Goal: Task Accomplishment & Management: Complete application form

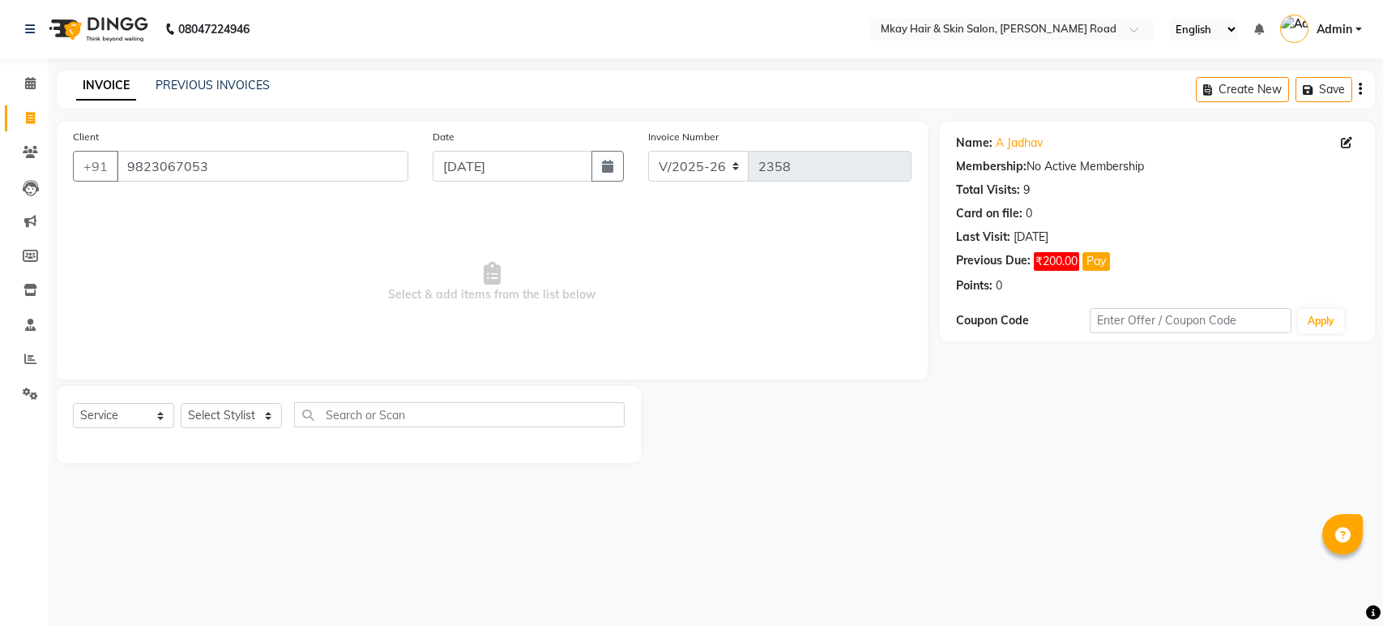
select select "5258"
select select "service"
click at [261, 164] on input "9823067053" at bounding box center [263, 166] width 292 height 31
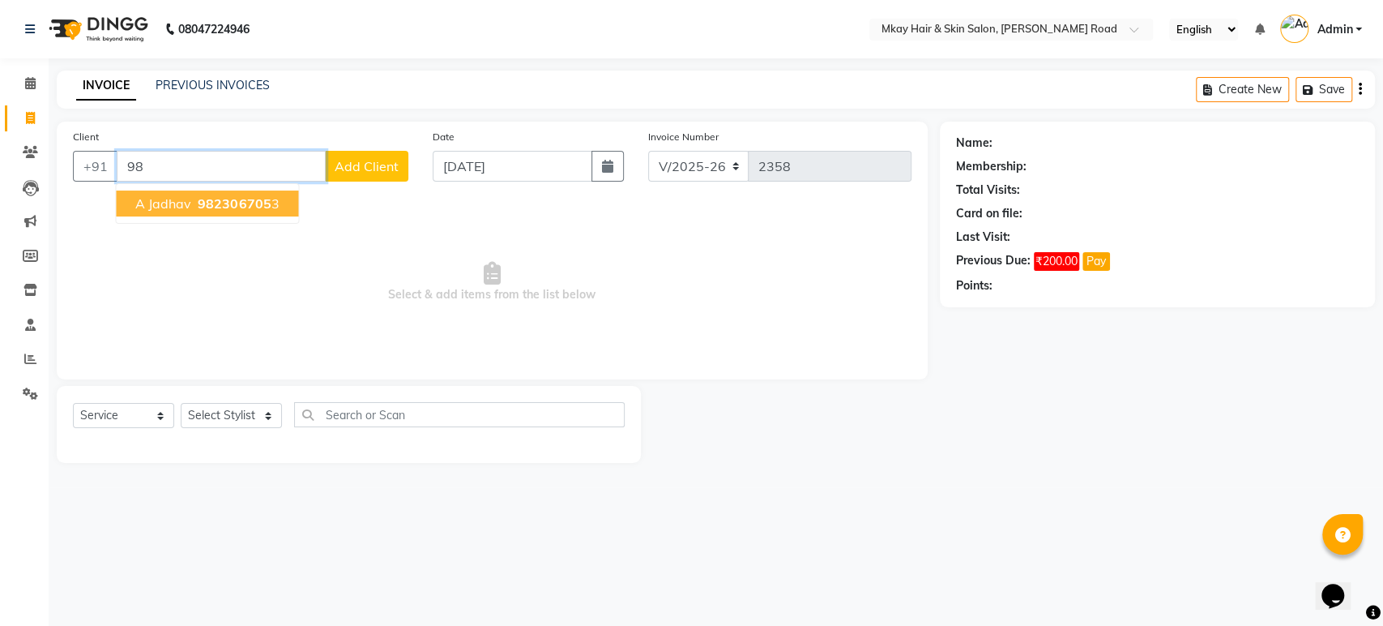
type input "9"
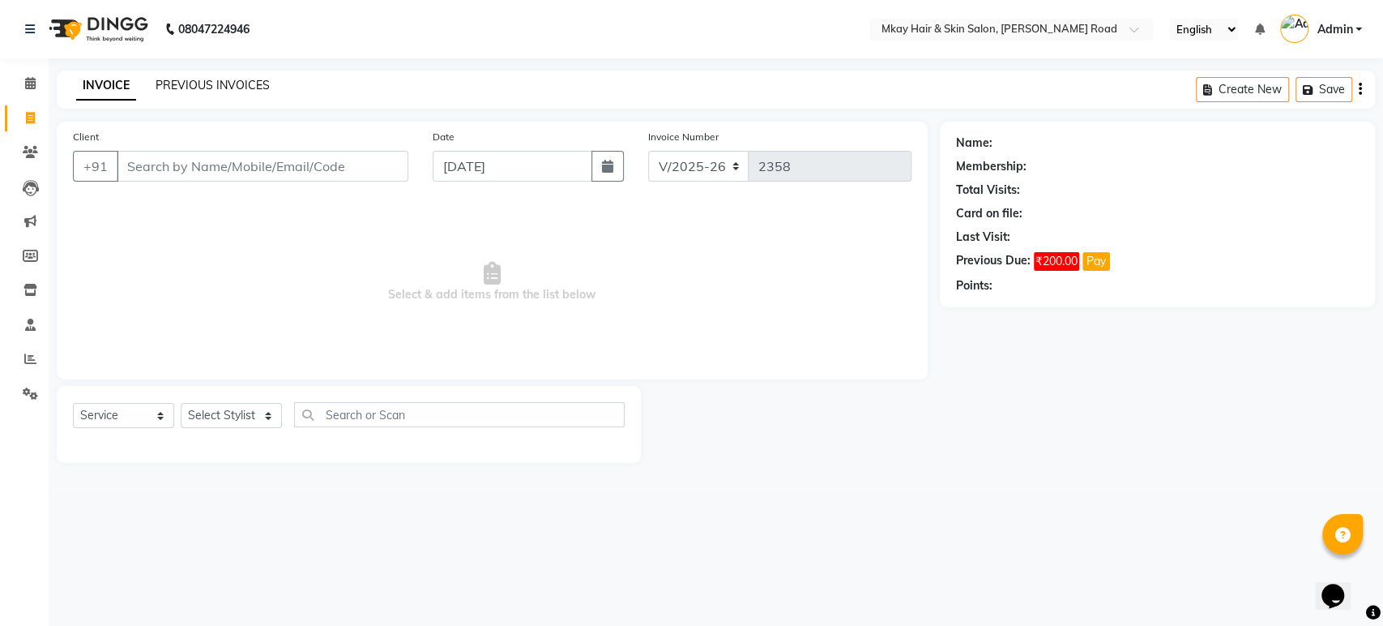
click at [233, 82] on link "PREVIOUS INVOICES" at bounding box center [213, 85] width 114 height 15
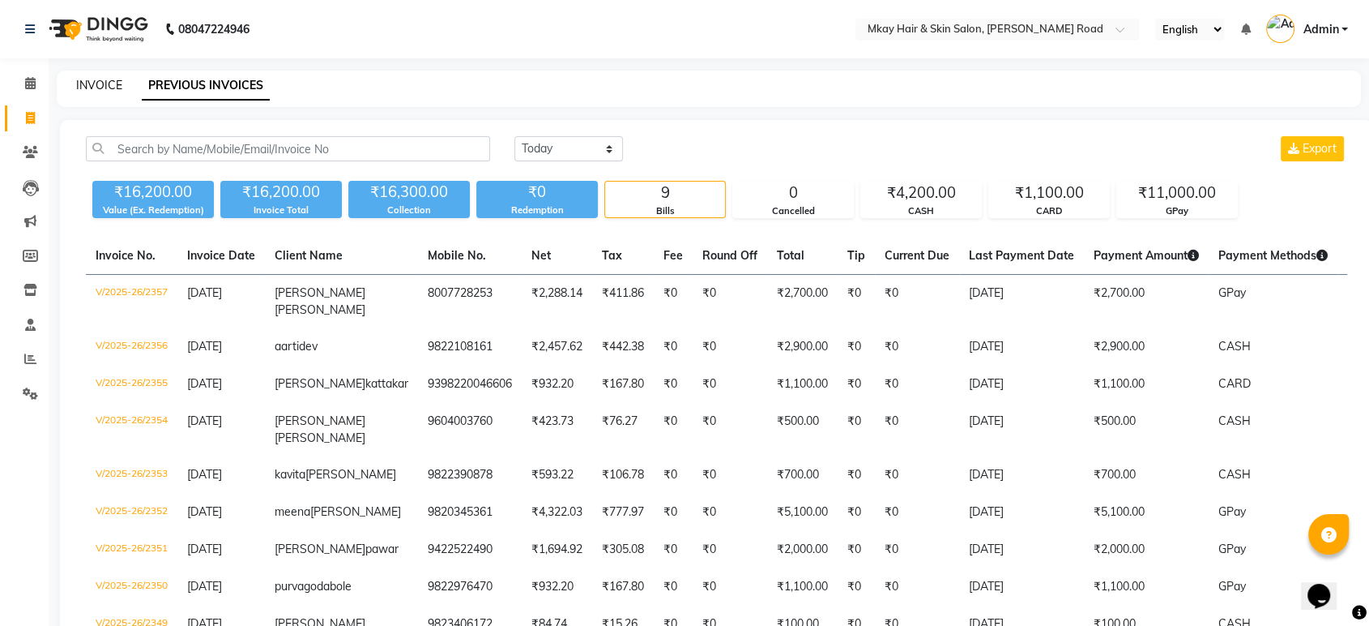
click at [101, 85] on link "INVOICE" at bounding box center [99, 85] width 46 height 15
select select "5258"
select select "service"
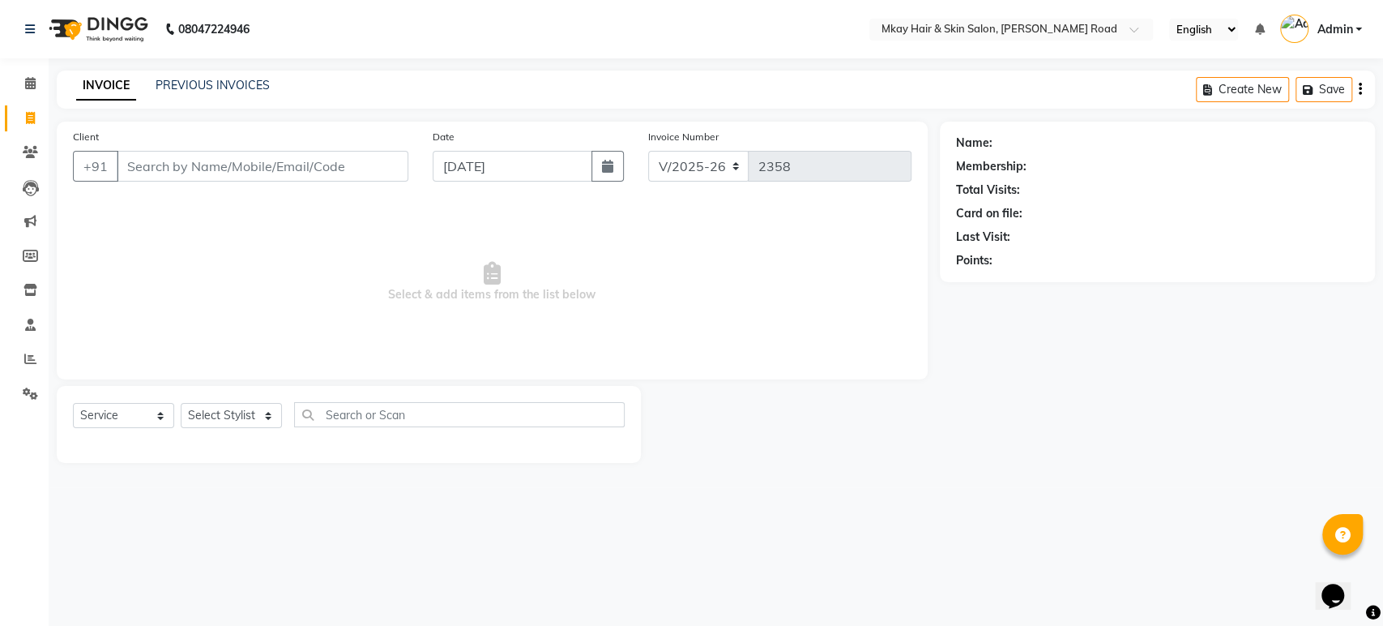
click at [182, 172] on input "Client" at bounding box center [263, 166] width 292 height 31
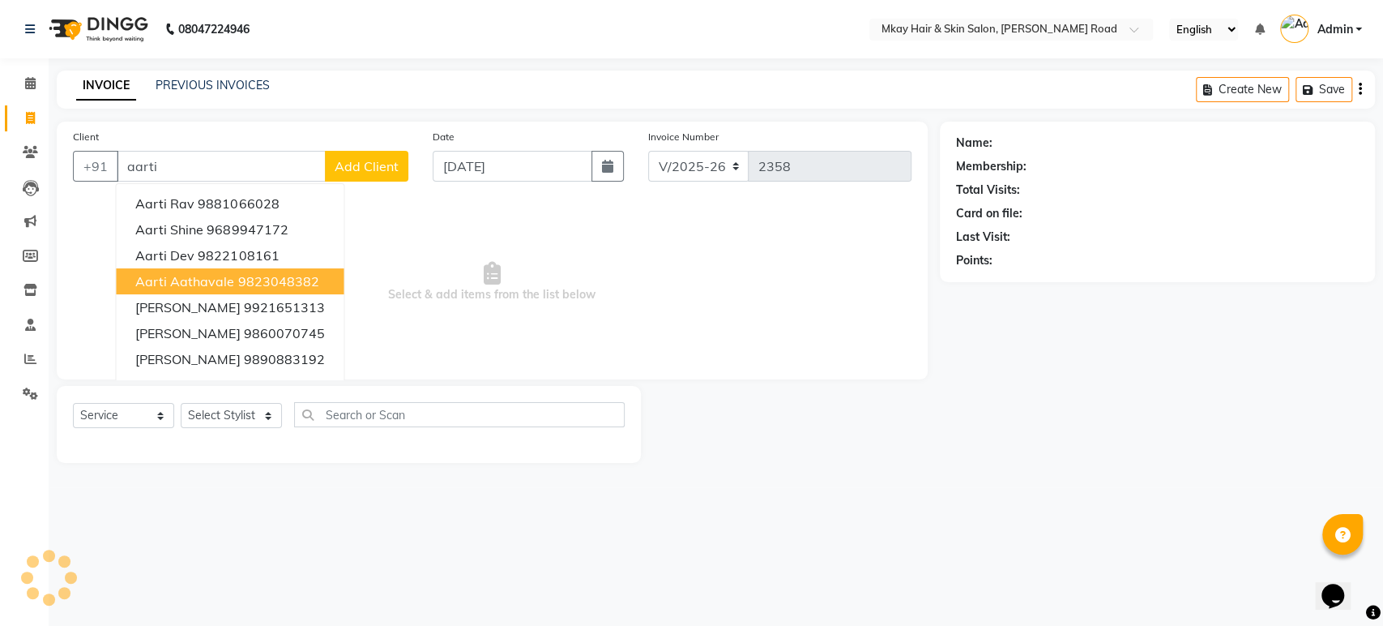
click at [203, 284] on span "aarti aathavale" at bounding box center [184, 281] width 99 height 16
type input "9823048382"
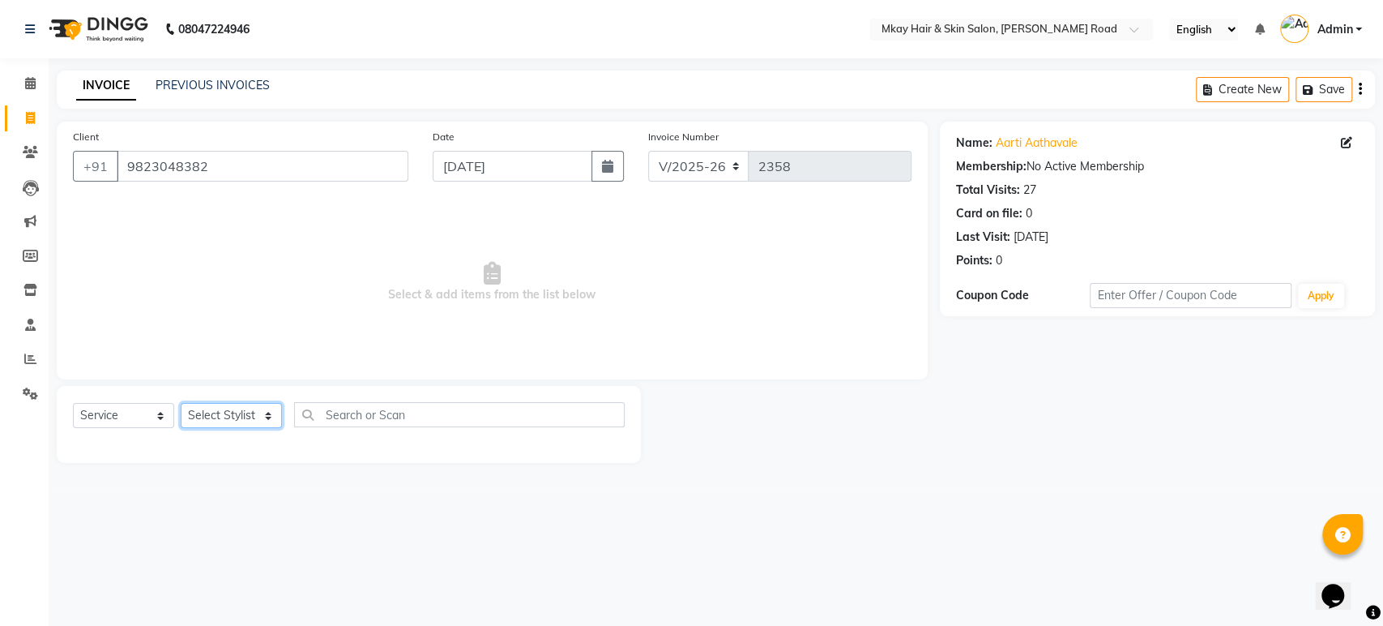
click at [206, 414] on select "Select Stylist aarti sathe Isha dixit Mangesh prashant Sambhaji Shyam Yogesh" at bounding box center [231, 415] width 101 height 25
select select "82666"
click at [181, 403] on select "Select Stylist aarti sathe Isha dixit Mangesh prashant Sambhaji Shyam Yogesh" at bounding box center [231, 415] width 101 height 25
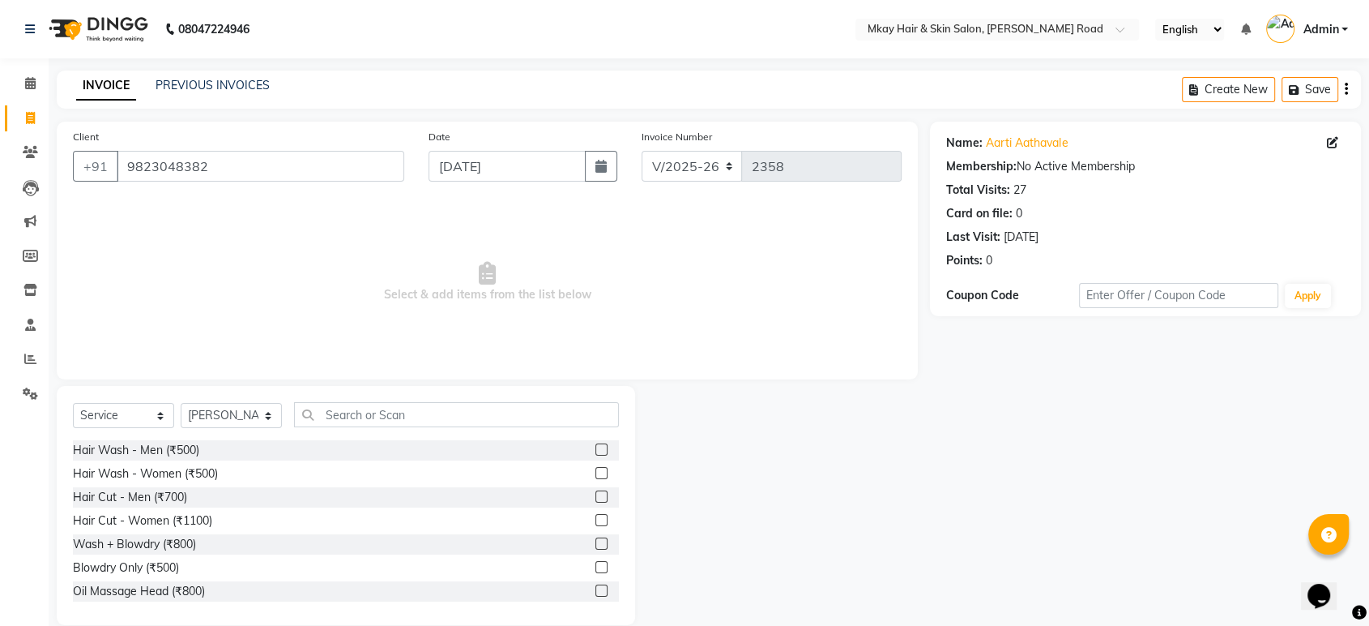
click at [236, 450] on div "Hair Wash - Men (₹500)" at bounding box center [346, 450] width 546 height 20
click at [339, 416] on input "text" at bounding box center [456, 414] width 325 height 25
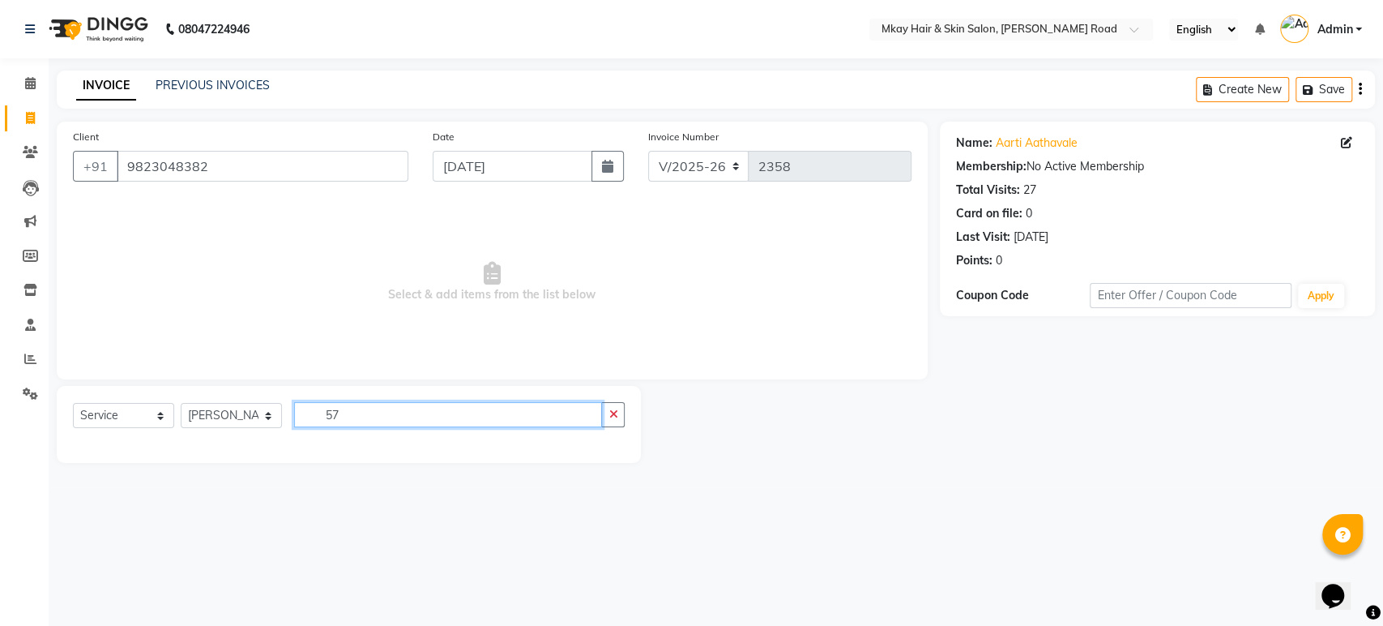
type input "5"
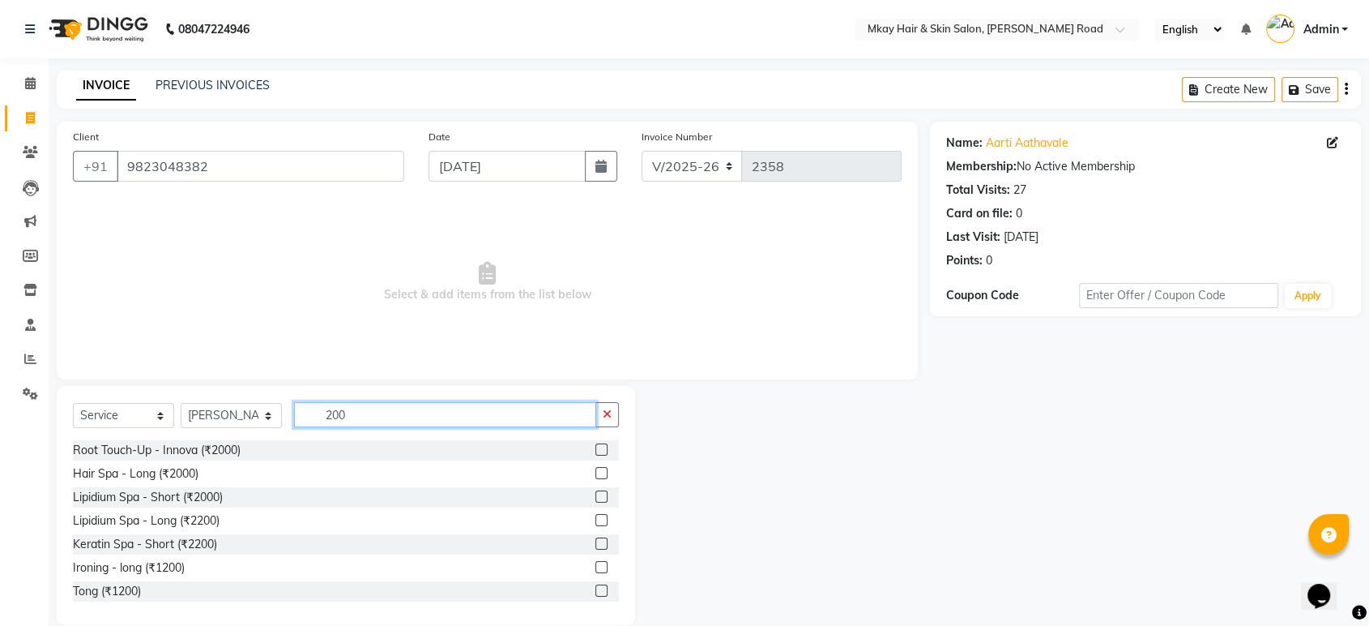
scroll to position [23, 0]
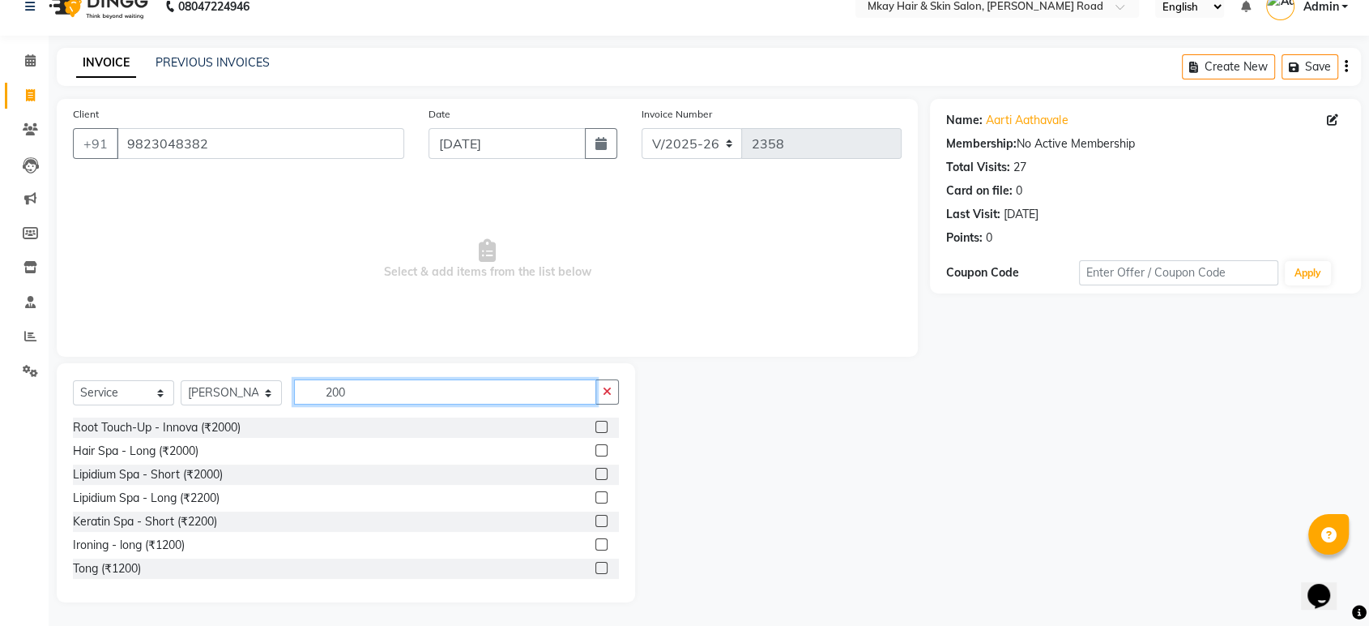
click at [390, 388] on input "200" at bounding box center [445, 391] width 302 height 25
type input "2"
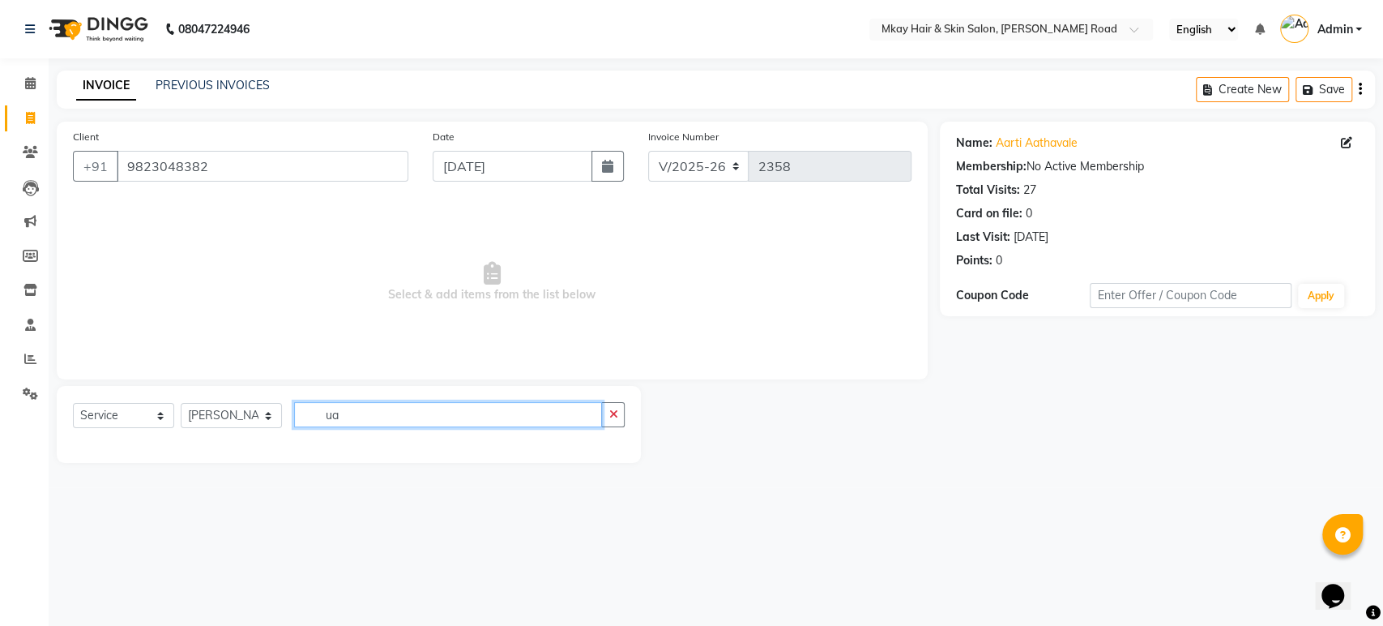
type input "u"
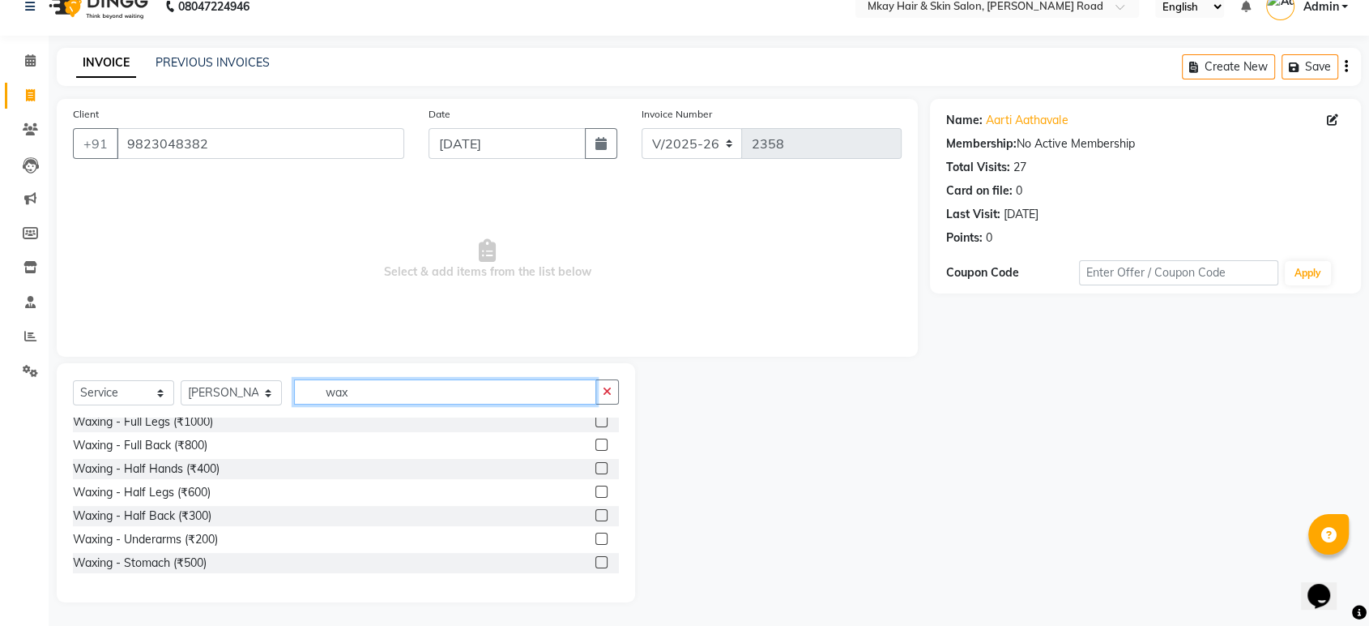
scroll to position [123, 0]
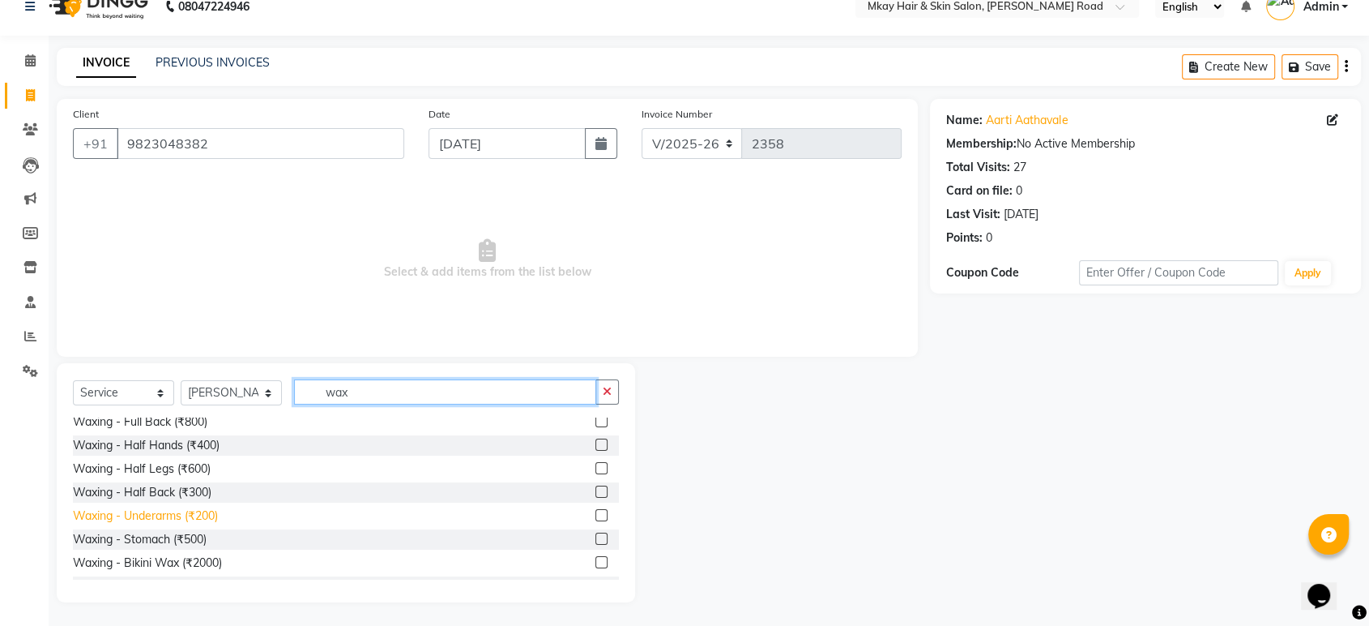
type input "wax"
click at [129, 512] on div "Waxing - Underarms (₹200)" at bounding box center [145, 515] width 145 height 17
checkbox input "false"
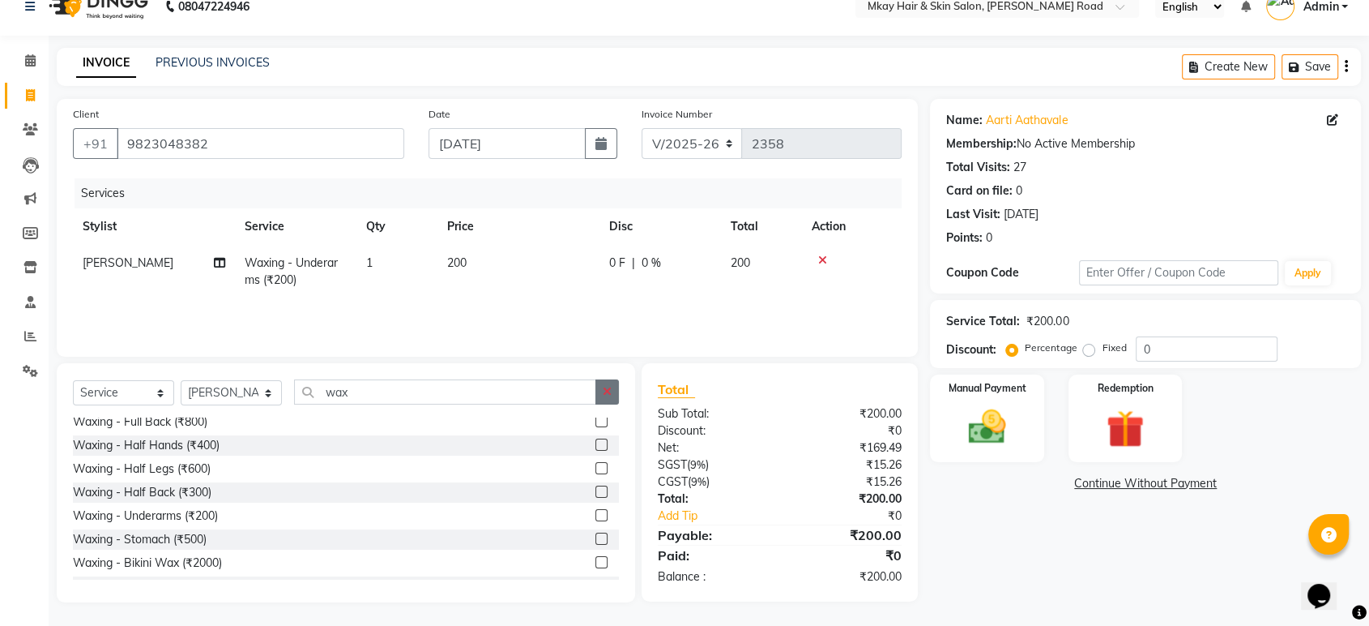
click at [613, 387] on button "button" at bounding box center [607, 391] width 23 height 25
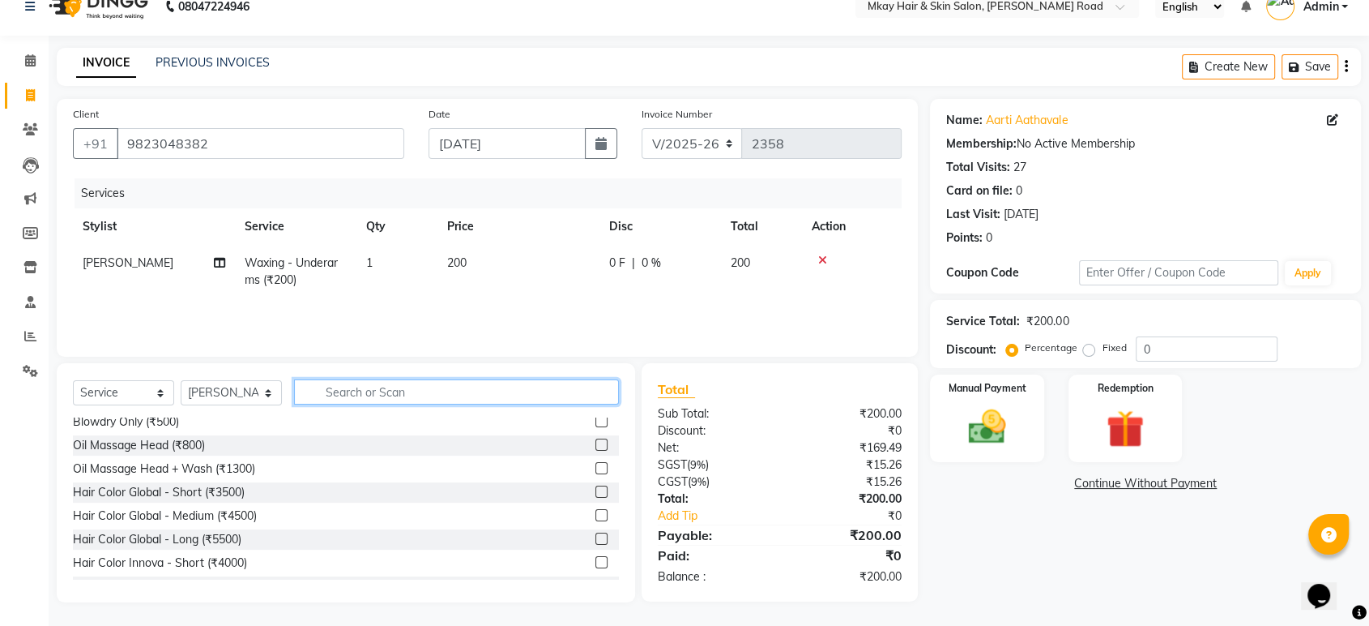
scroll to position [946, 0]
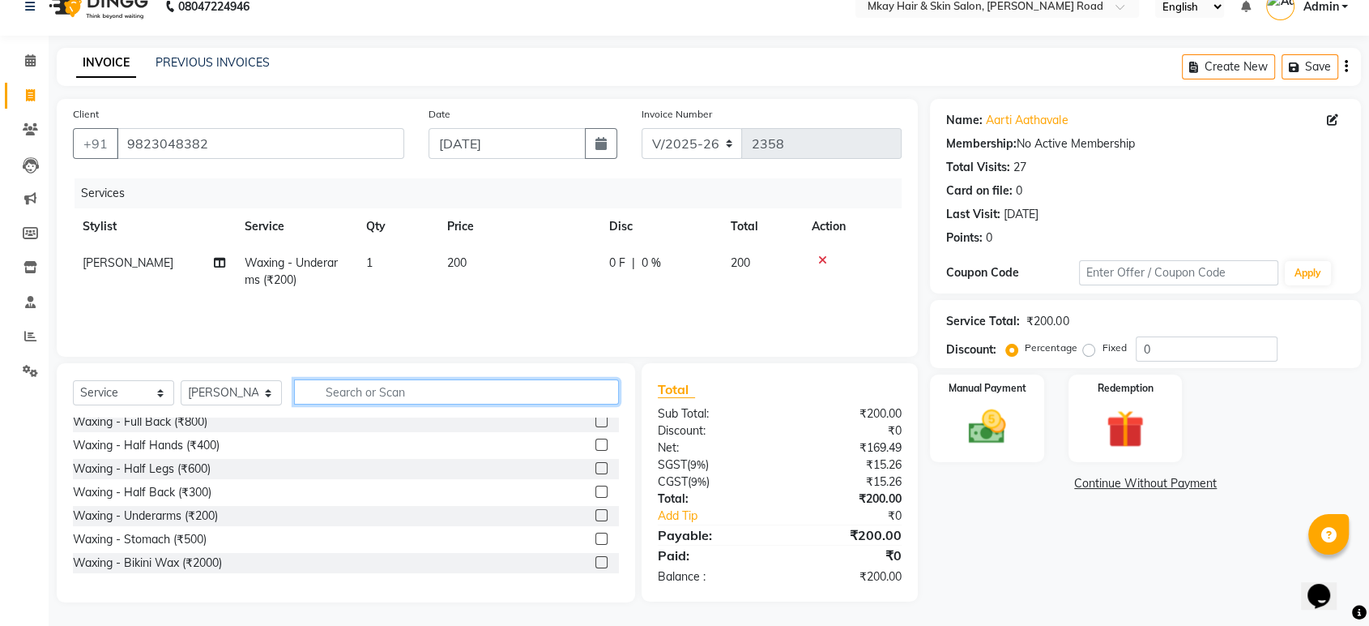
click at [613, 387] on input "text" at bounding box center [456, 391] width 325 height 25
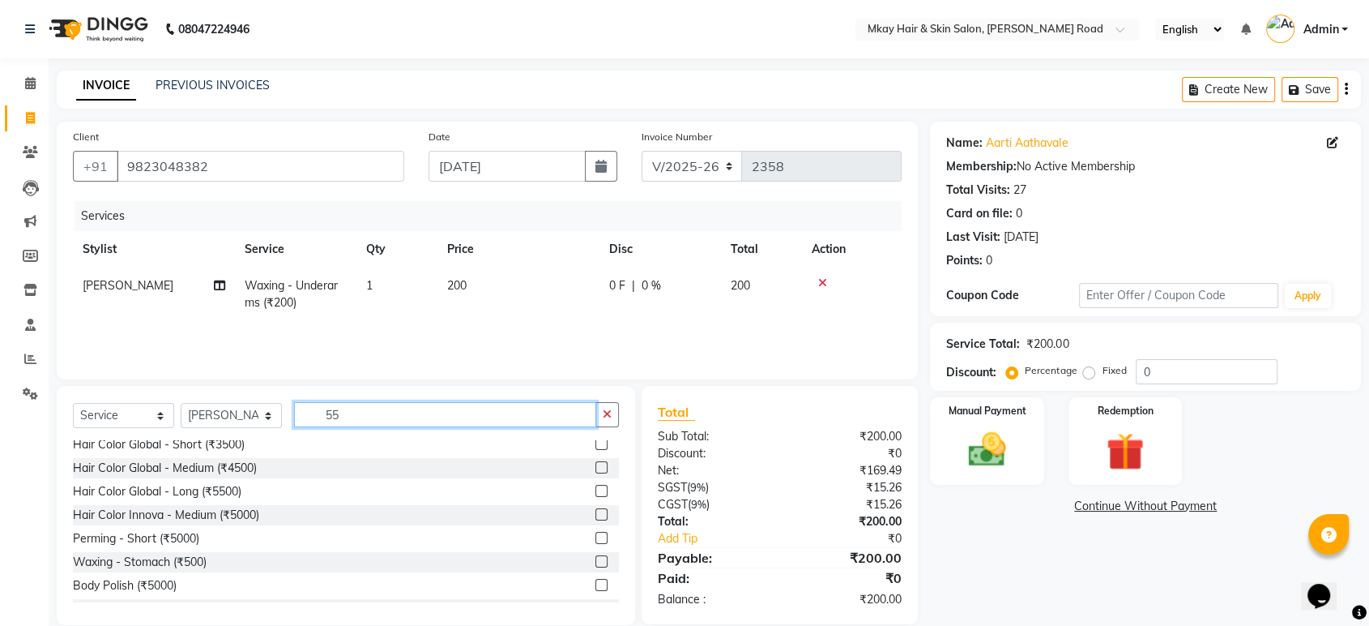
scroll to position [0, 0]
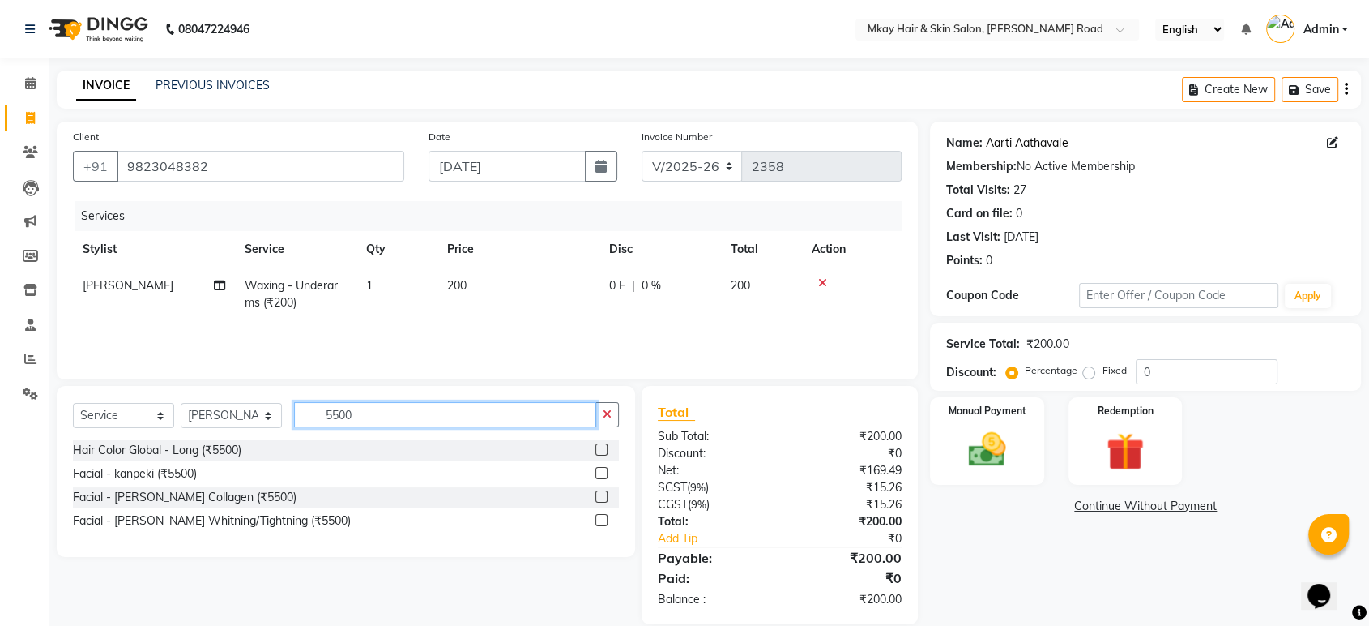
type input "5500"
click at [1011, 147] on link "Aarti Aathavale" at bounding box center [1027, 143] width 82 height 17
click at [1036, 141] on link "Aarti Aathavale" at bounding box center [1027, 143] width 82 height 17
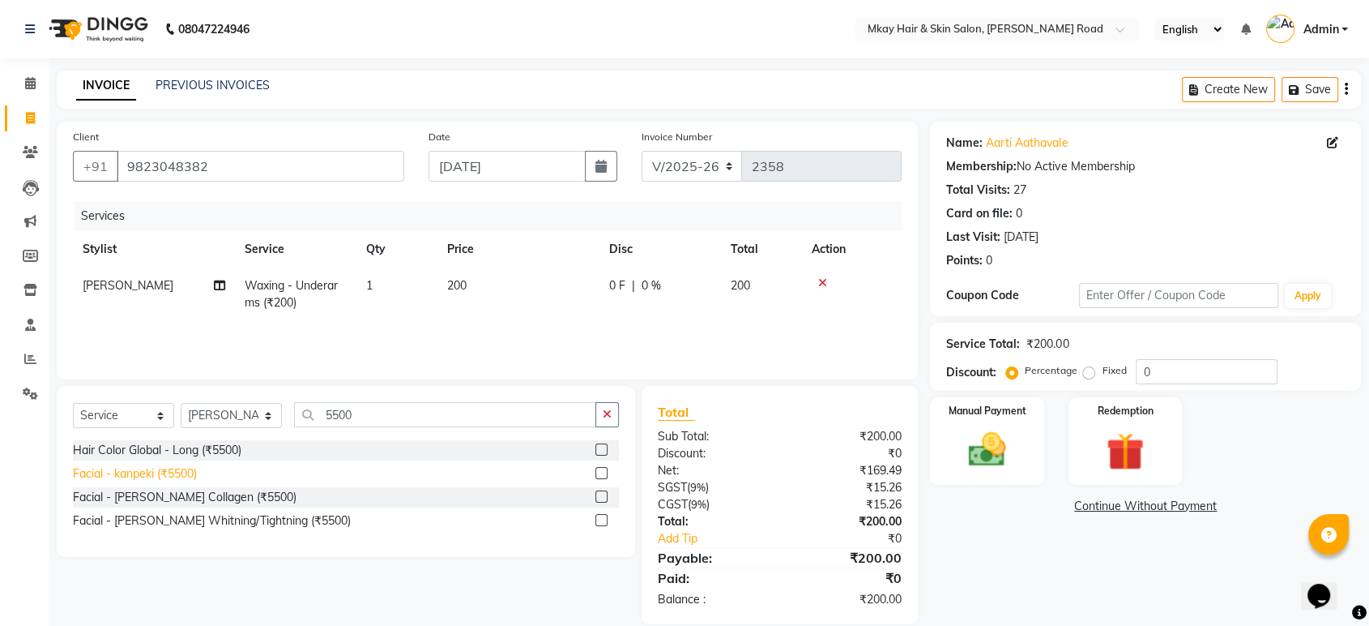
click at [175, 469] on div "Facial - kanpeki (₹5500)" at bounding box center [135, 473] width 124 height 17
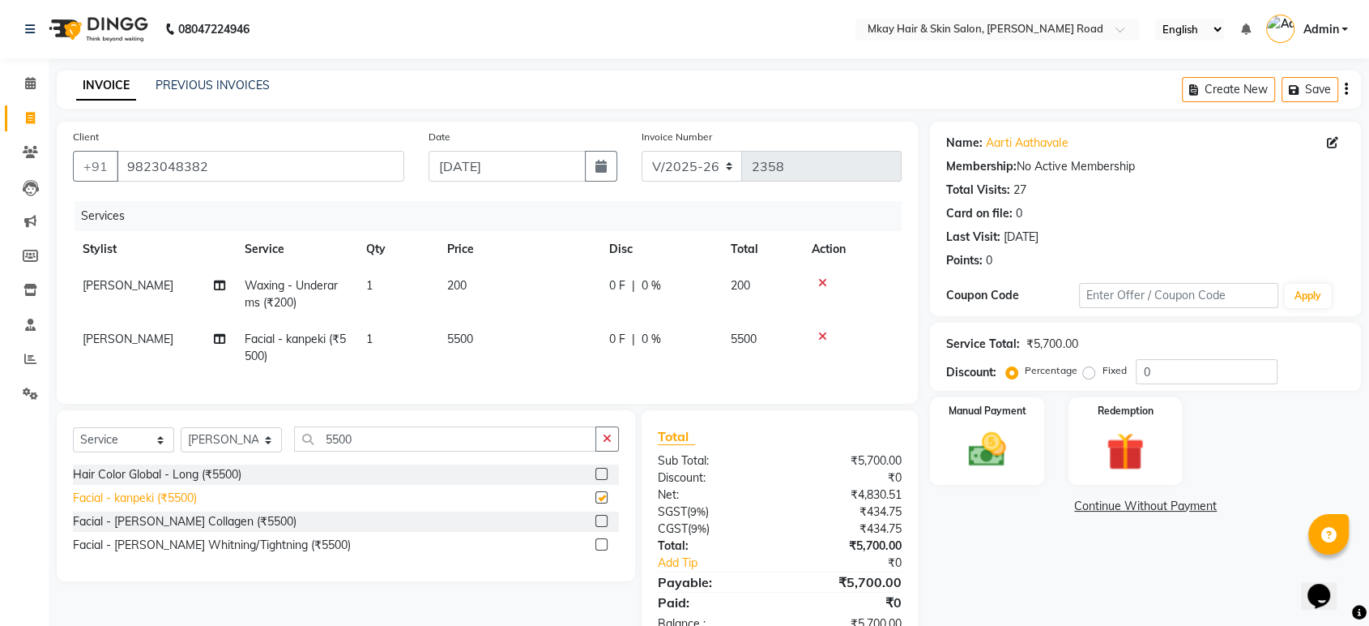
checkbox input "false"
click at [959, 443] on img at bounding box center [986, 449] width 63 height 45
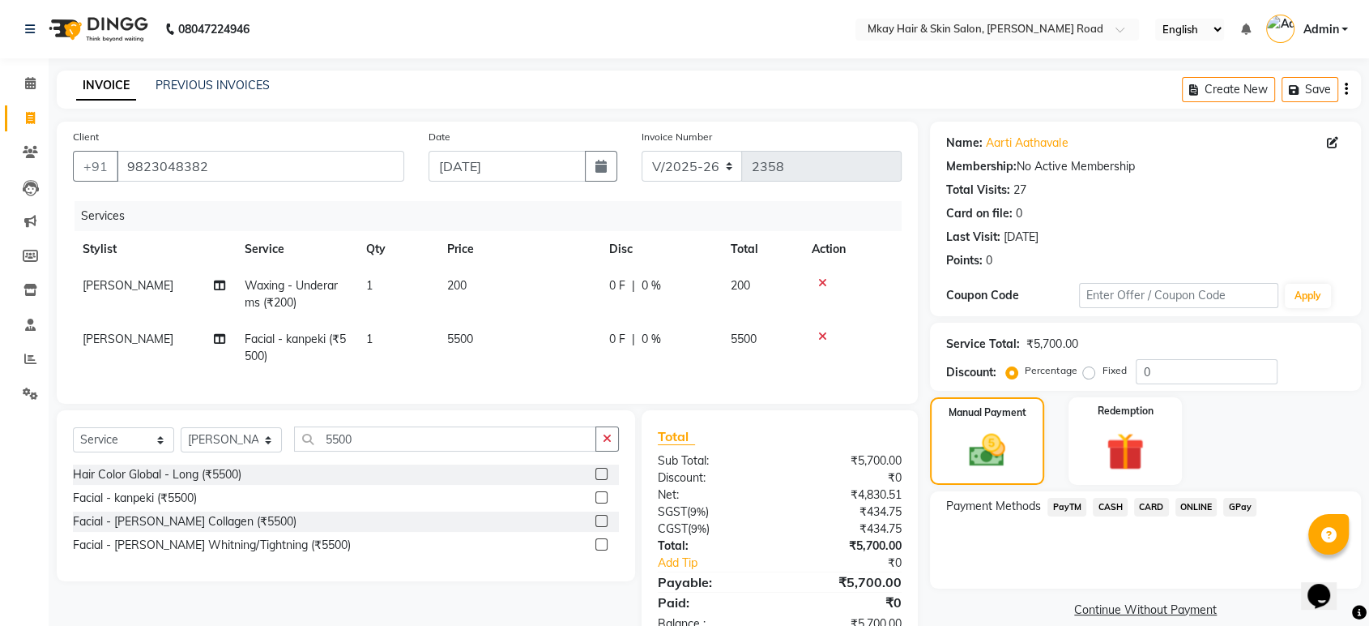
click at [1238, 506] on span "GPay" at bounding box center [1240, 507] width 33 height 19
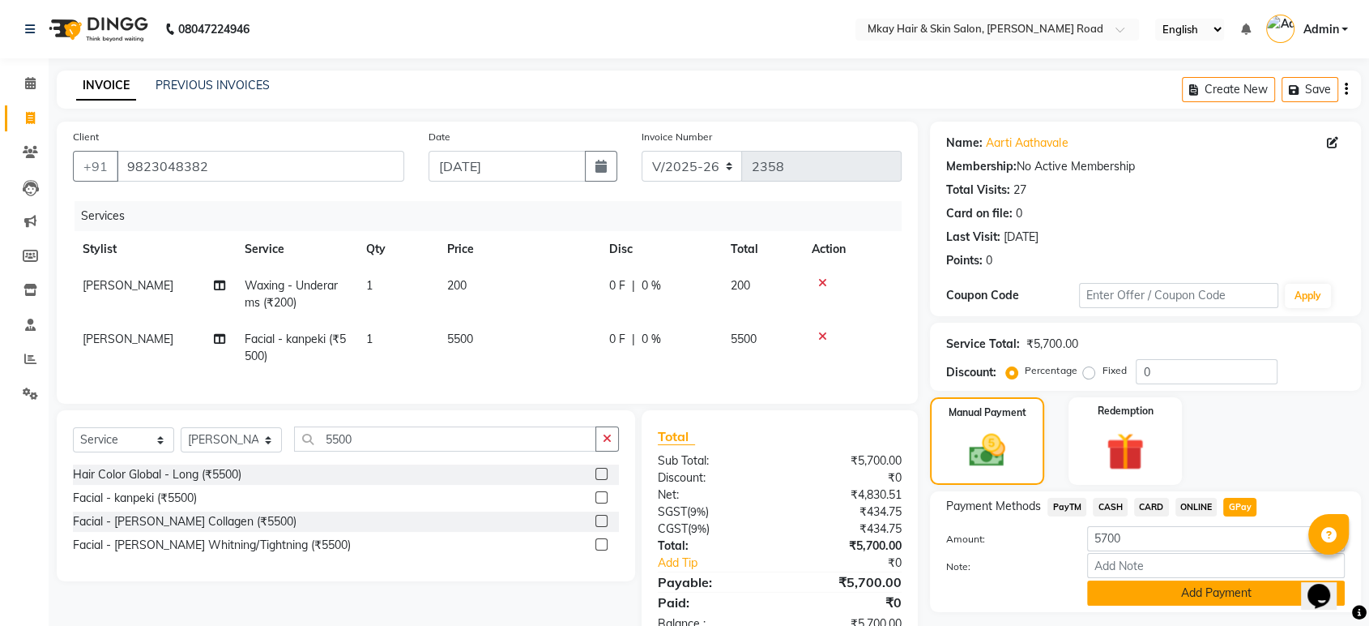
click at [1227, 587] on button "Add Payment" at bounding box center [1216, 592] width 258 height 25
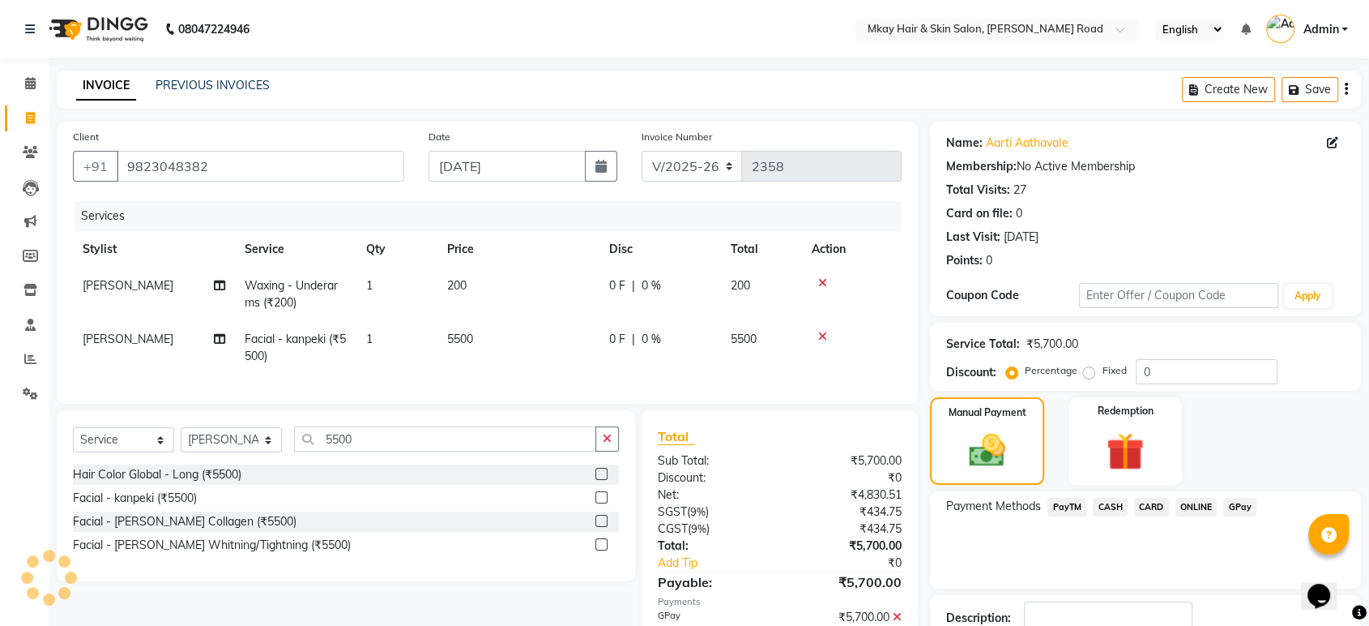
scroll to position [110, 0]
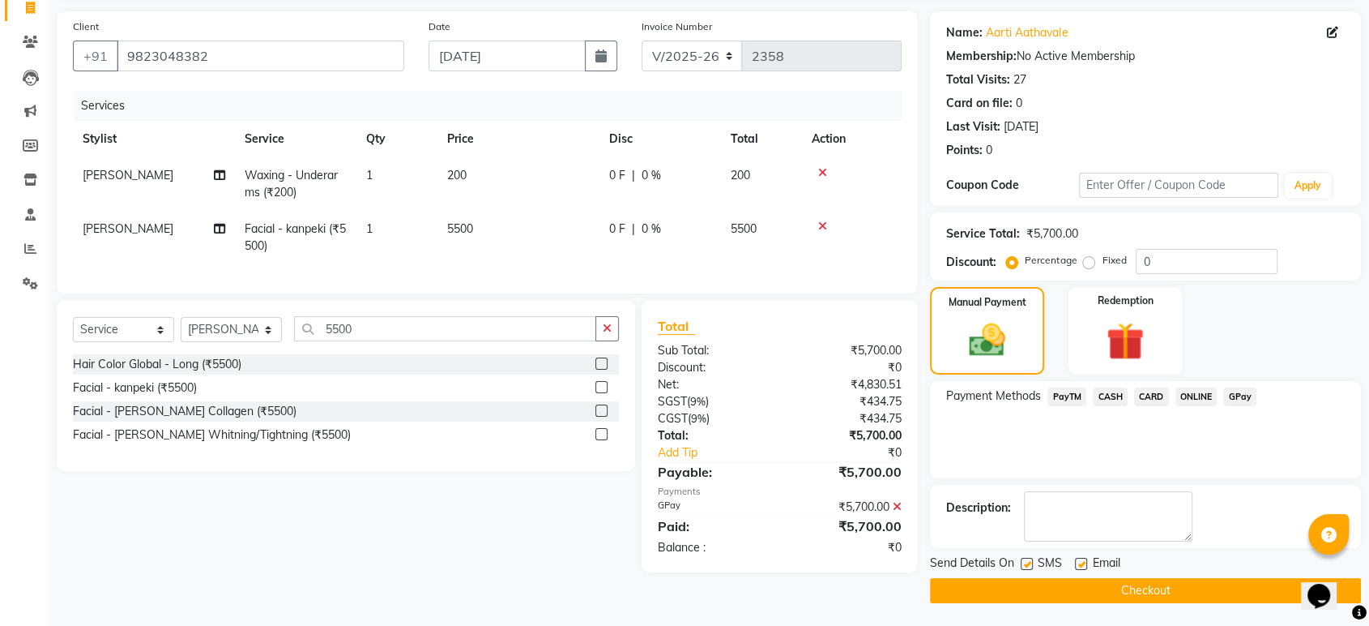
click at [1082, 560] on label at bounding box center [1081, 563] width 12 height 12
click at [1082, 560] on input "checkbox" at bounding box center [1080, 564] width 11 height 11
checkbox input "false"
click at [1027, 563] on label at bounding box center [1027, 563] width 12 height 12
click at [1027, 563] on input "checkbox" at bounding box center [1026, 564] width 11 height 11
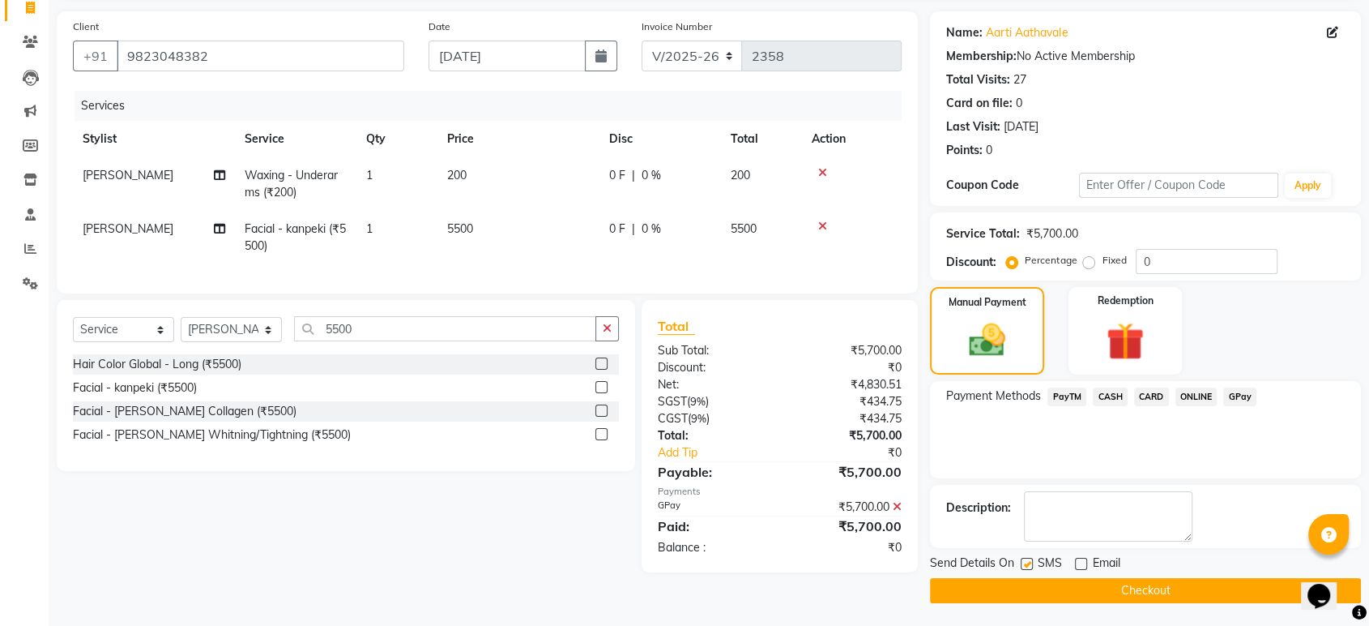
checkbox input "false"
click at [1037, 587] on button "Checkout" at bounding box center [1145, 590] width 431 height 25
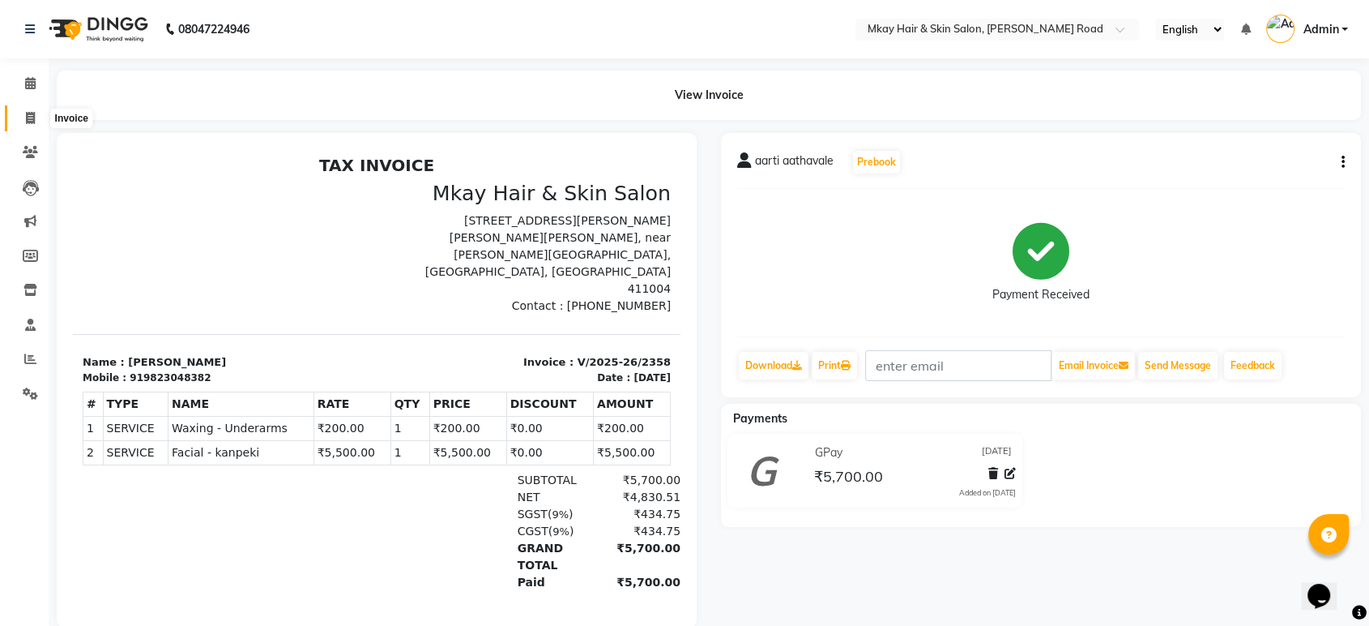
click at [28, 115] on icon at bounding box center [30, 118] width 9 height 12
select select "5258"
select select "service"
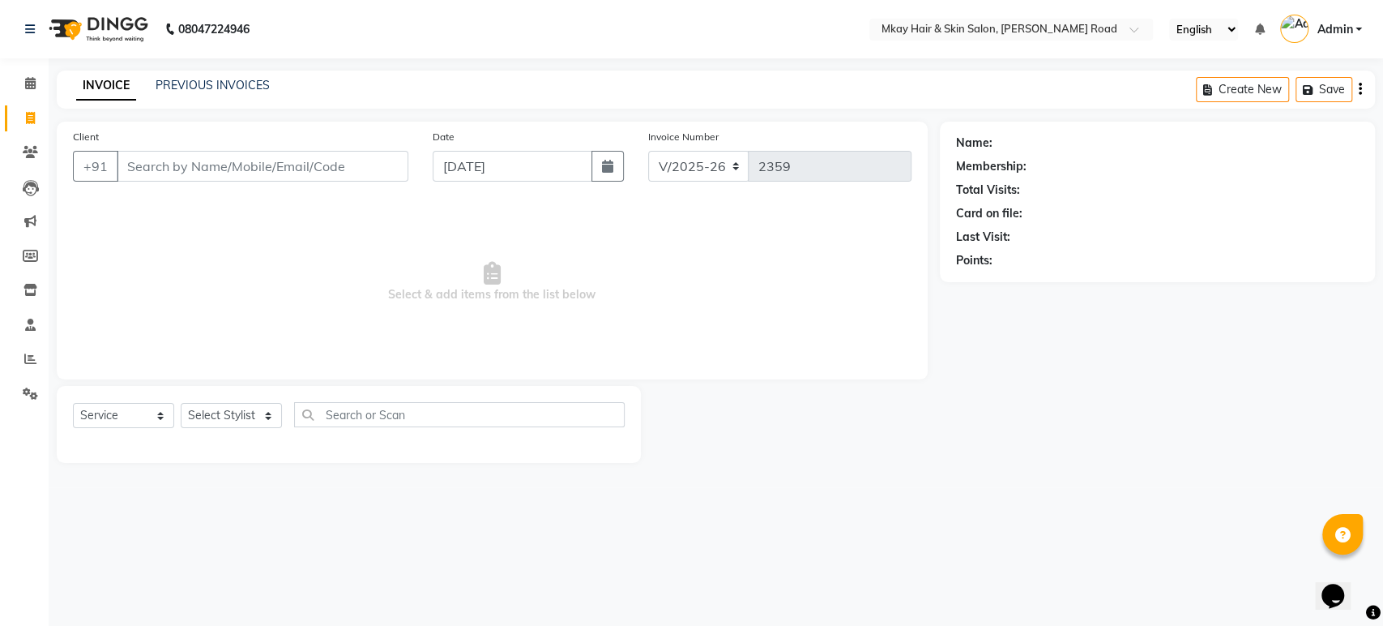
click at [210, 155] on input "Client" at bounding box center [263, 166] width 292 height 31
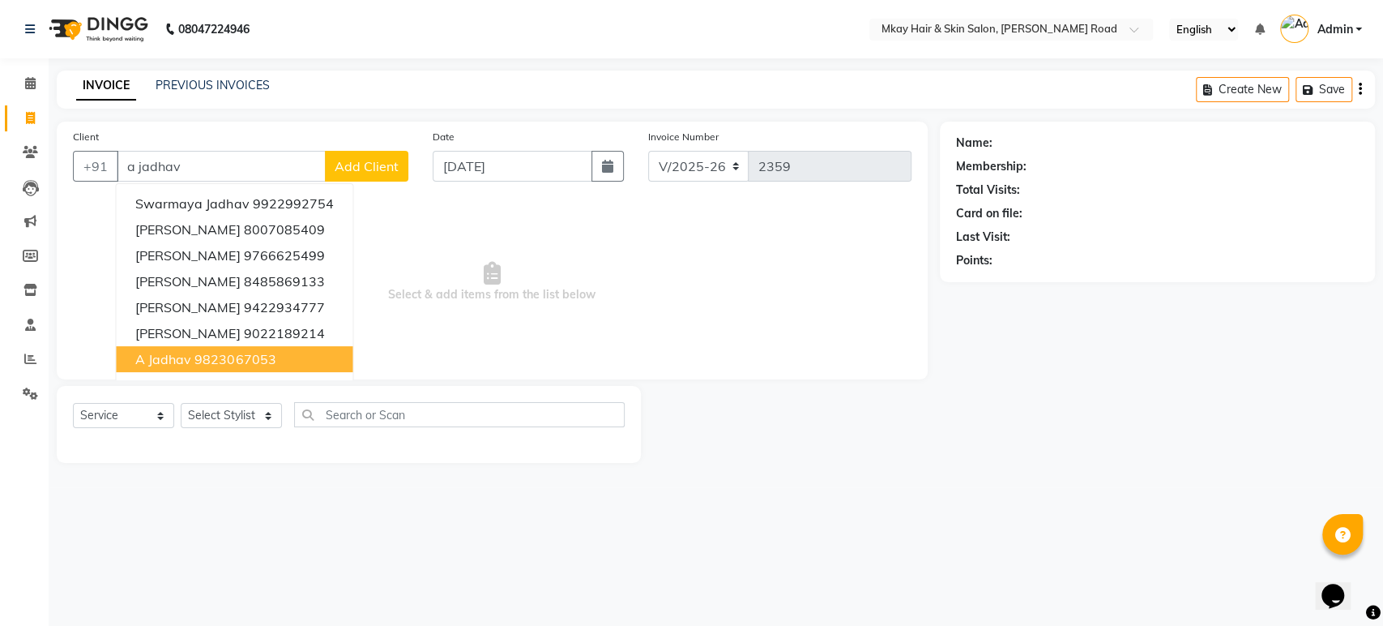
click at [214, 348] on button "a jadhav 9823067053" at bounding box center [234, 359] width 237 height 26
type input "9823067053"
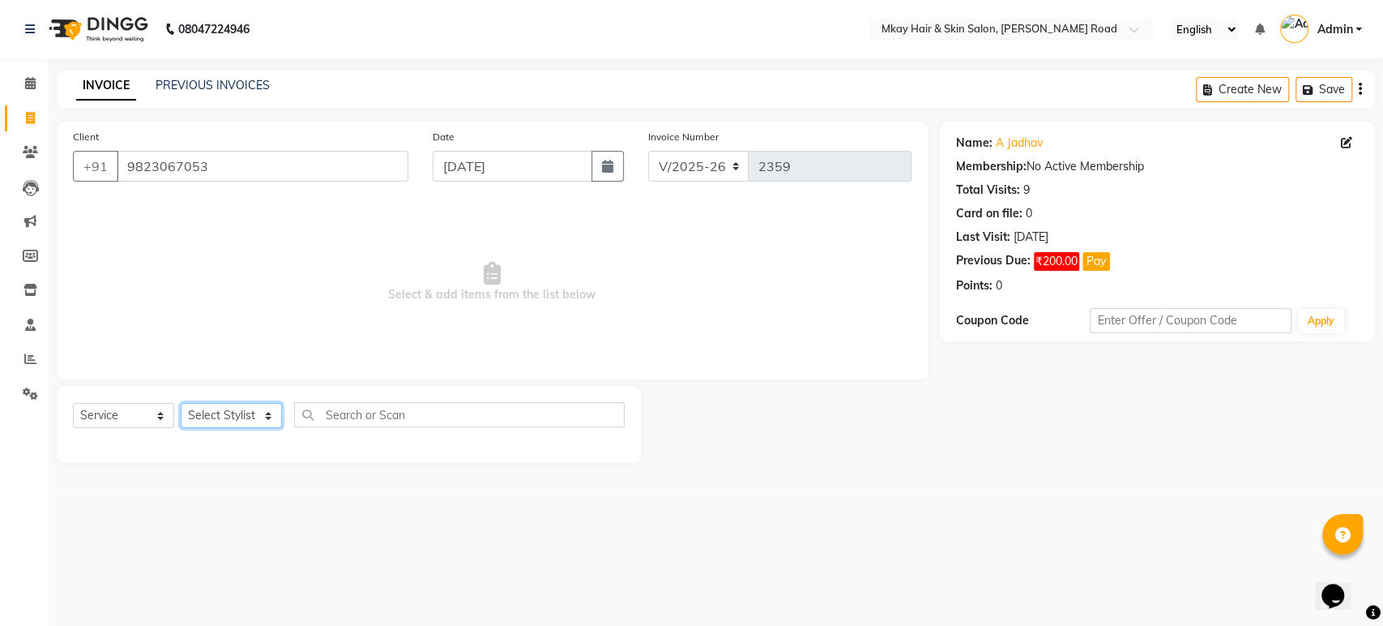
click at [195, 413] on select "Select Stylist aarti sathe Isha dixit Mangesh prashant Sambhaji Shyam Yogesh" at bounding box center [231, 415] width 101 height 25
select select "38226"
click at [181, 403] on select "Select Stylist aarti sathe Isha dixit Mangesh prashant Sambhaji Shyam Yogesh" at bounding box center [231, 415] width 101 height 25
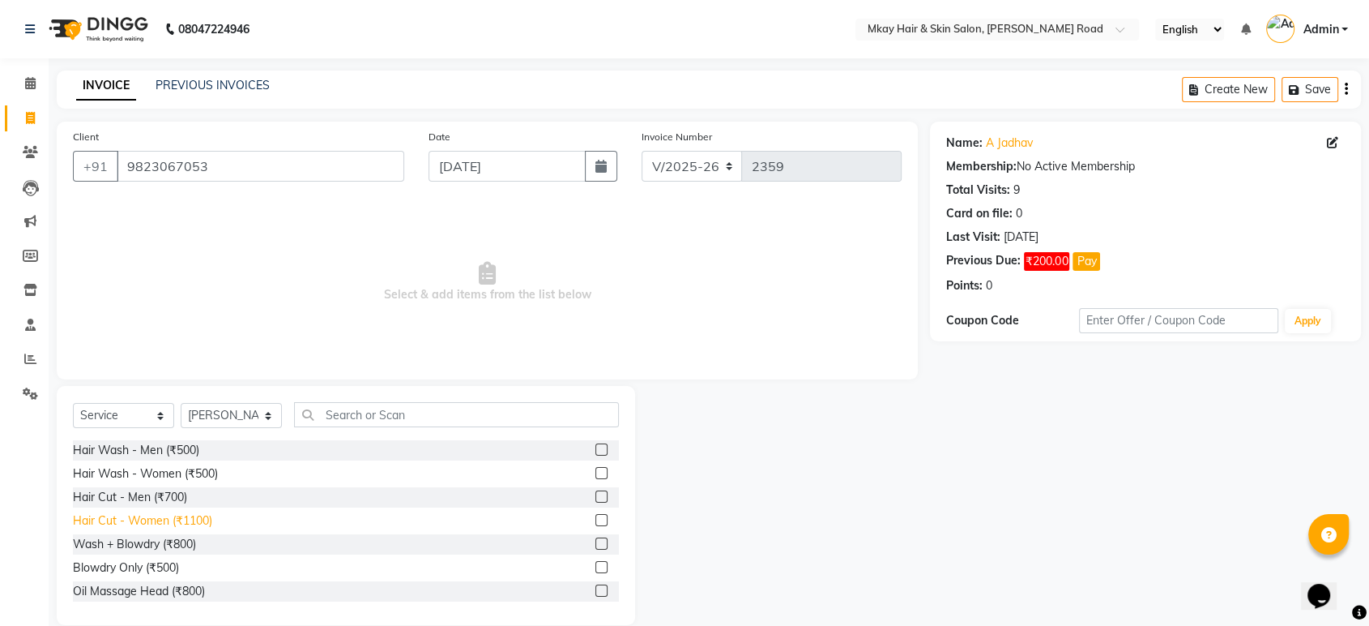
click at [162, 520] on div "Hair Cut - Women (₹1100)" at bounding box center [142, 520] width 139 height 17
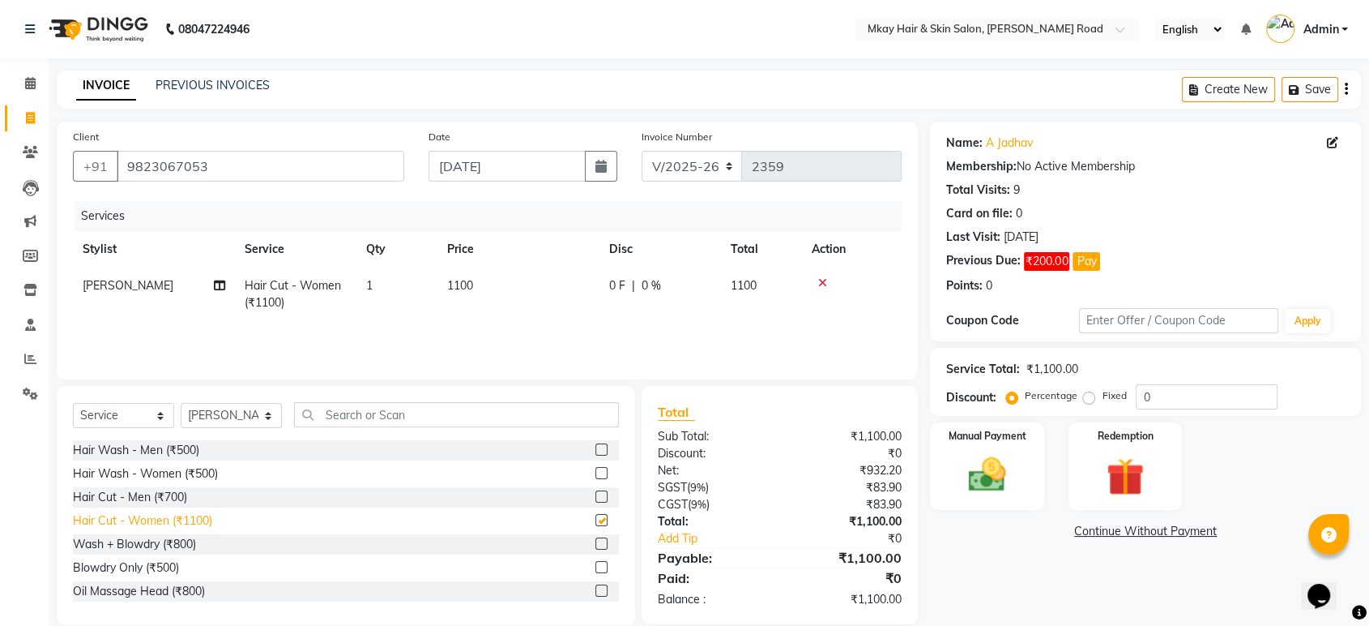
checkbox input "false"
click at [953, 465] on div "Manual Payment" at bounding box center [988, 466] width 118 height 91
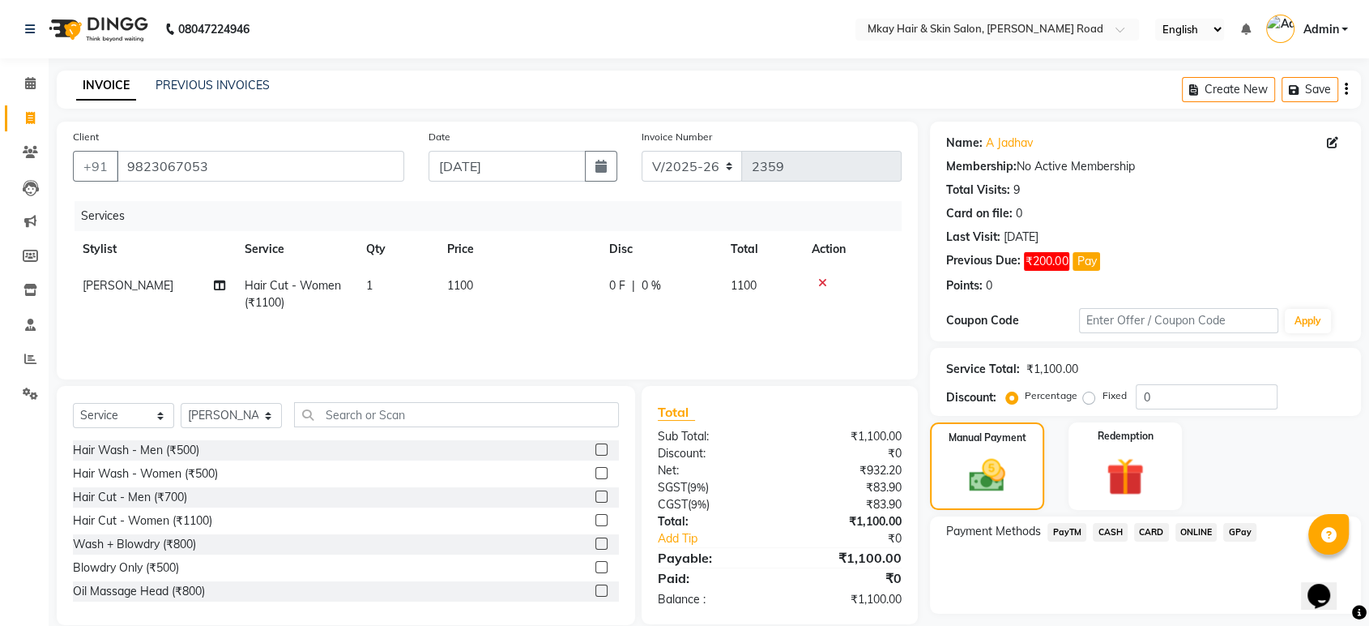
click at [1109, 533] on span "CASH" at bounding box center [1110, 532] width 35 height 19
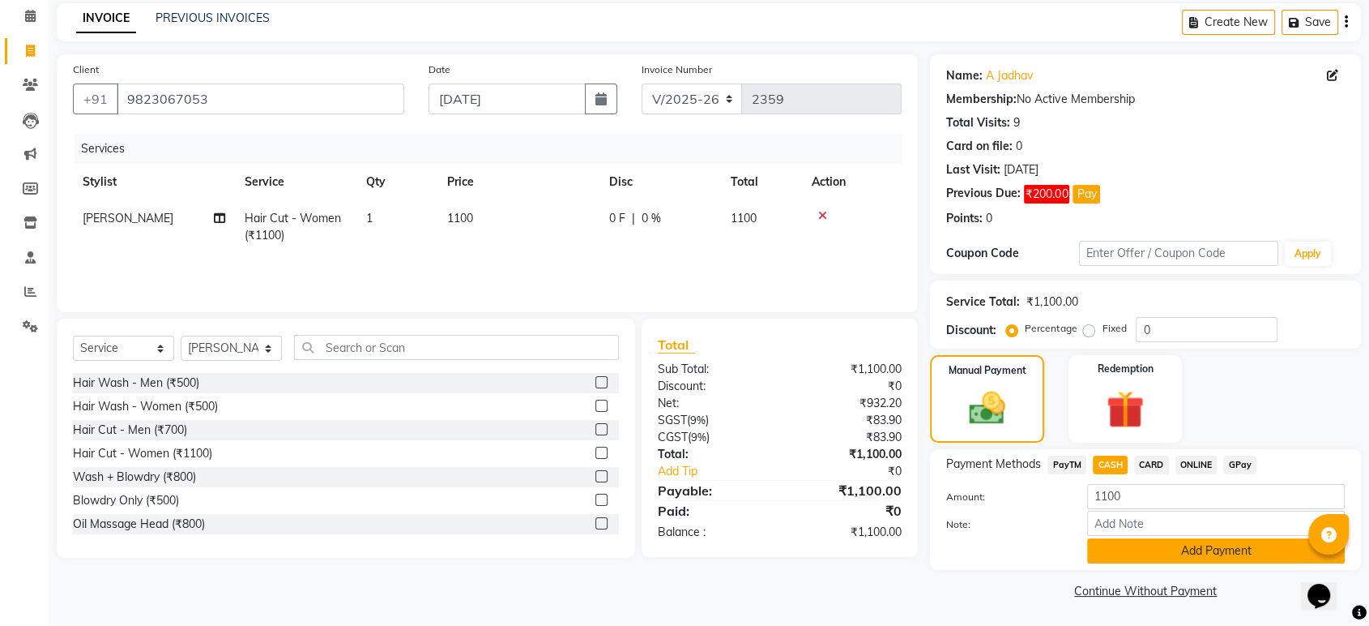
click at [1108, 549] on button "Add Payment" at bounding box center [1216, 550] width 258 height 25
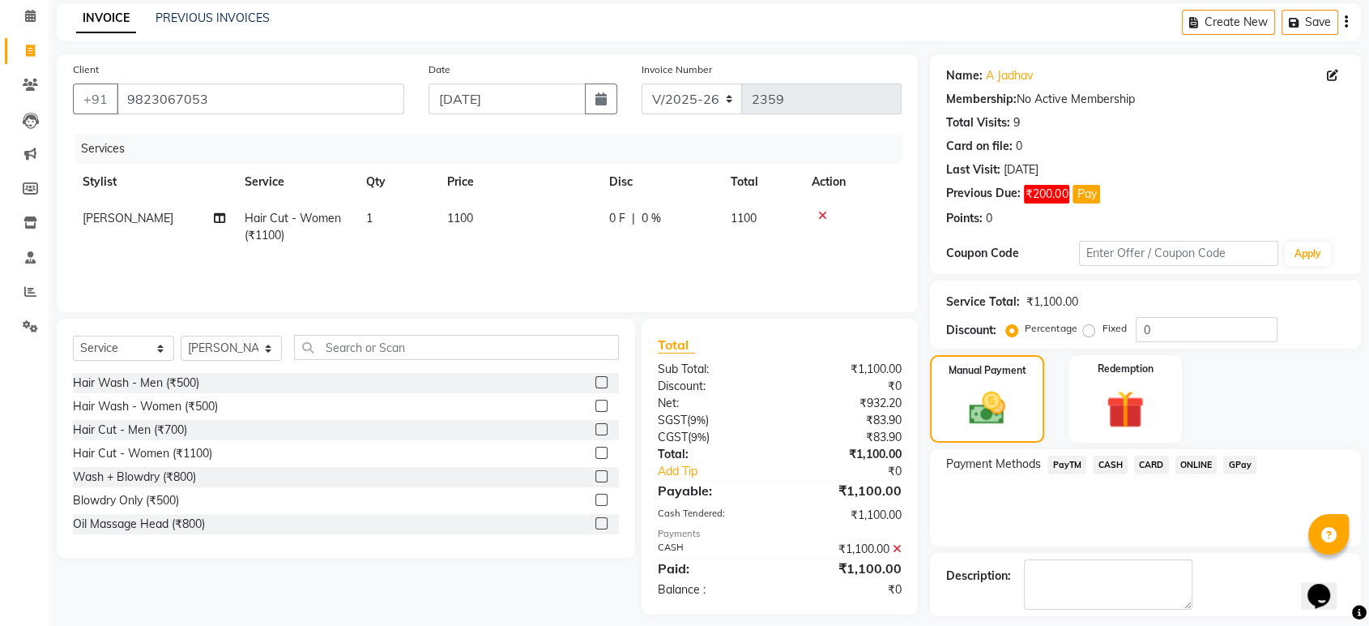
scroll to position [135, 0]
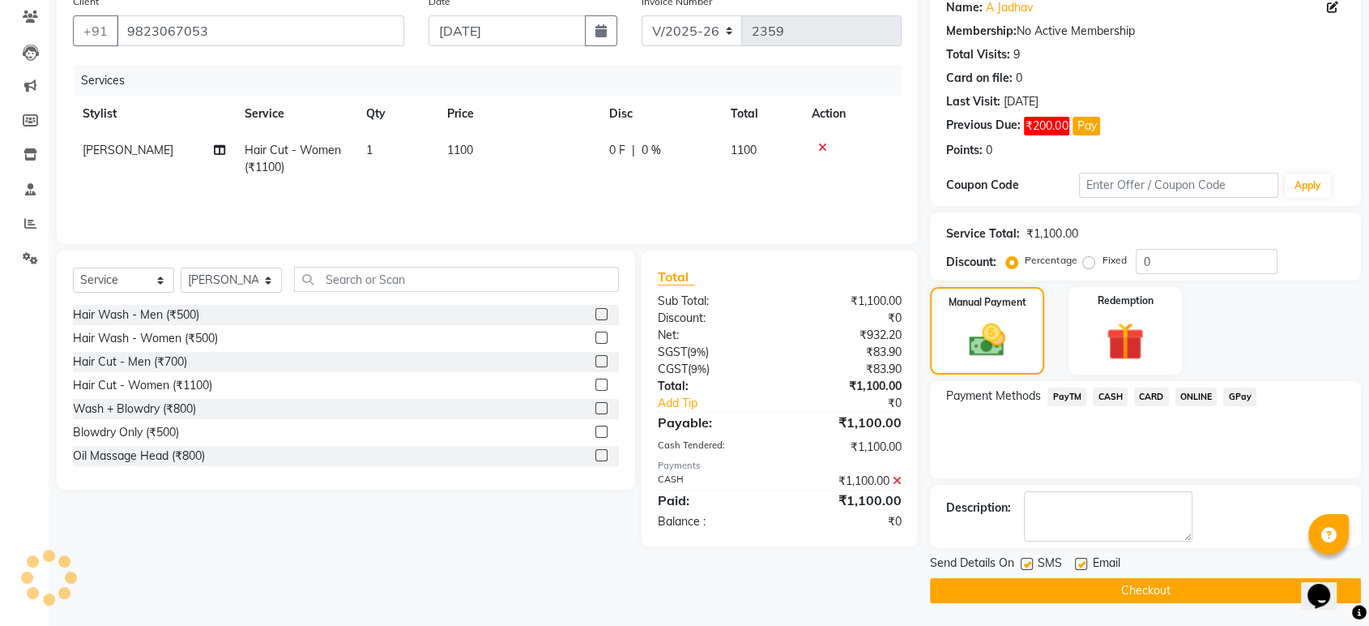
click at [1081, 564] on label at bounding box center [1081, 563] width 12 height 12
click at [1081, 564] on input "checkbox" at bounding box center [1080, 564] width 11 height 11
checkbox input "false"
click at [1024, 557] on label at bounding box center [1027, 563] width 12 height 12
click at [1024, 559] on input "checkbox" at bounding box center [1026, 564] width 11 height 11
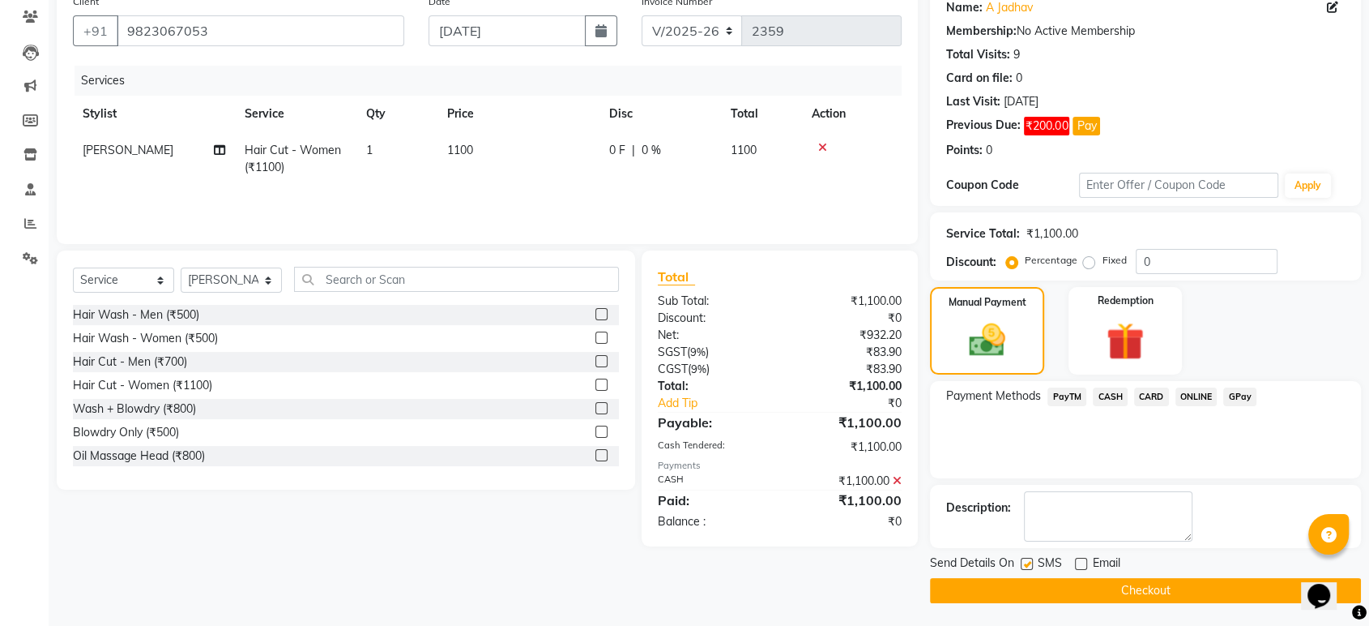
checkbox input "false"
click at [1034, 582] on button "Checkout" at bounding box center [1145, 590] width 431 height 25
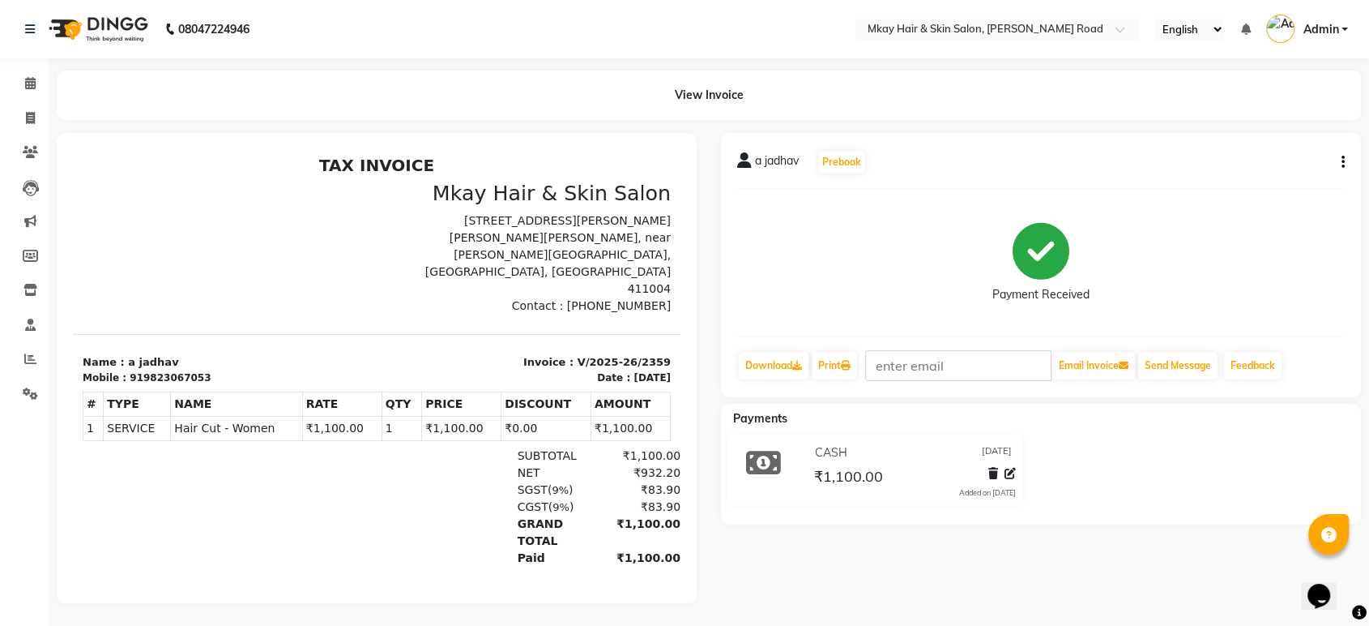
click at [1048, 245] on icon at bounding box center [1041, 251] width 57 height 57
click at [1343, 147] on div "a jadhav Prebook" at bounding box center [1041, 160] width 608 height 26
click at [1343, 160] on icon "button" at bounding box center [1343, 160] width 3 height 1
click at [1266, 238] on div "Payment Received" at bounding box center [1041, 261] width 608 height 122
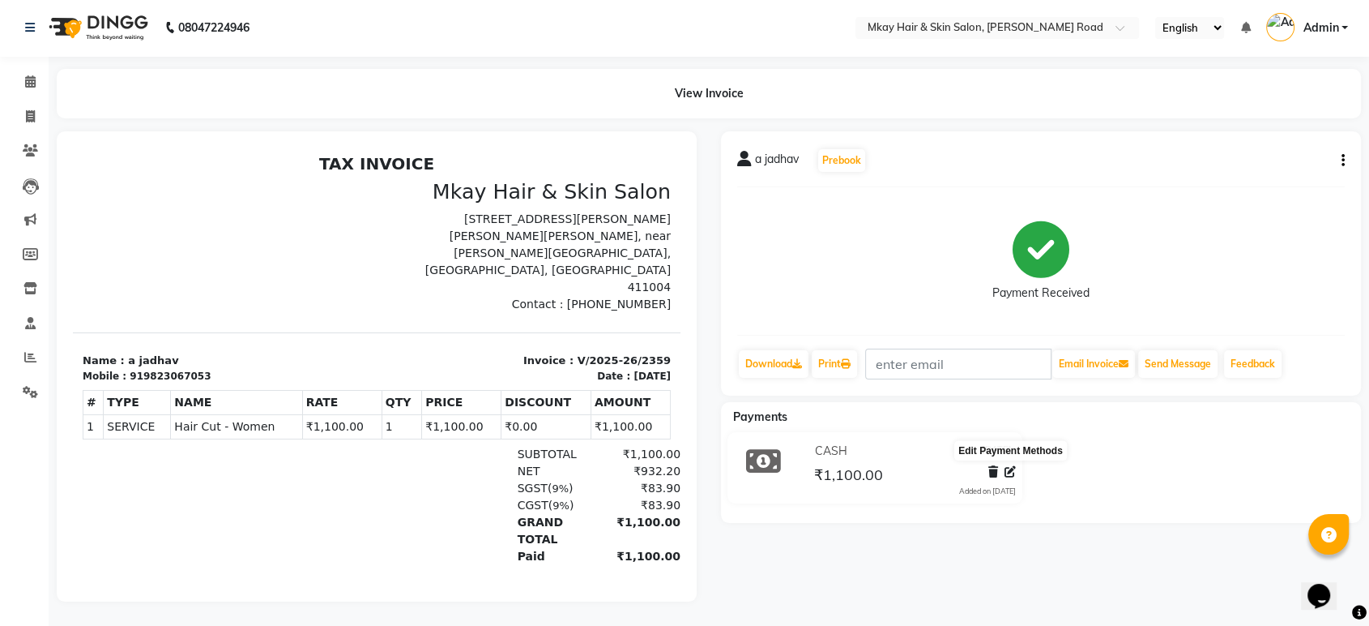
click at [1005, 466] on icon at bounding box center [1010, 471] width 11 height 11
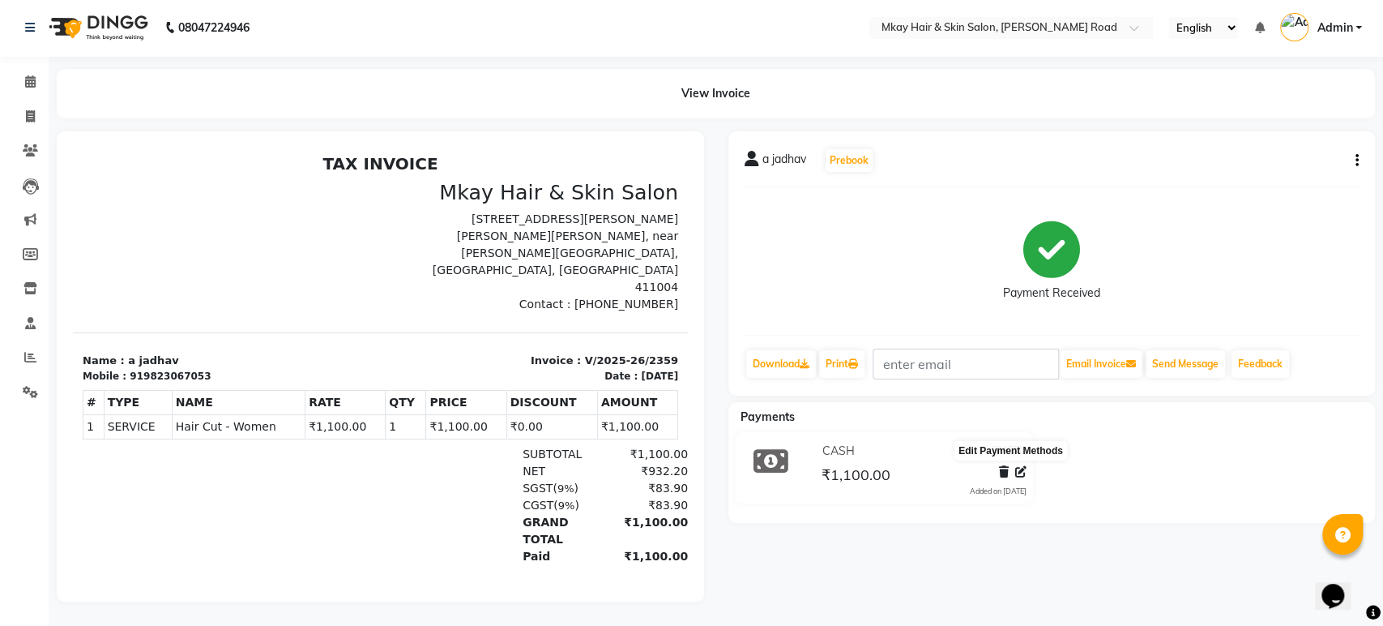
select select "1"
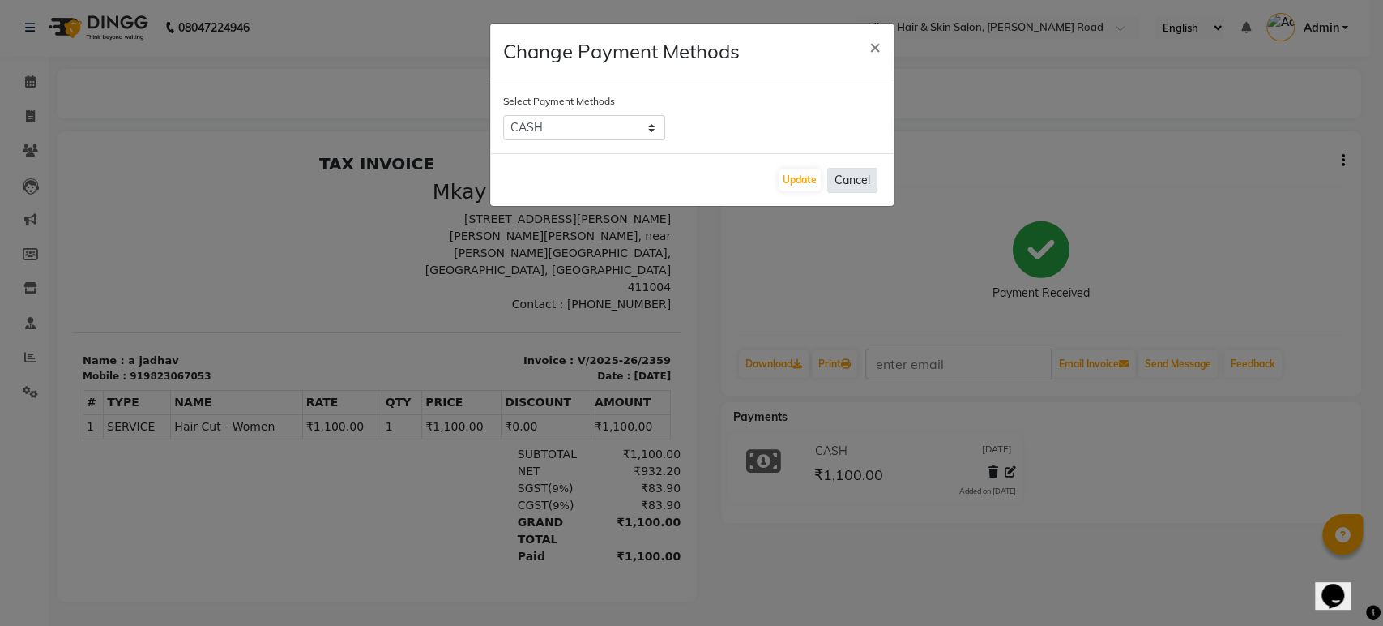
click at [863, 181] on button "Cancel" at bounding box center [852, 180] width 50 height 25
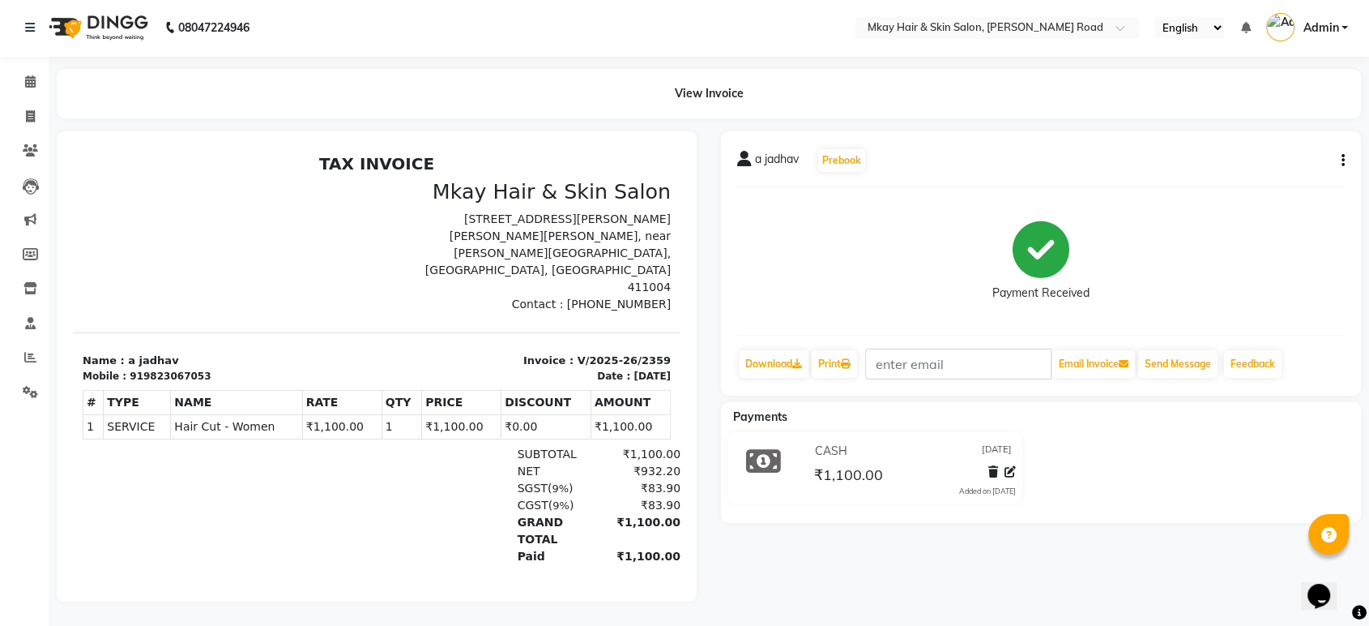
click at [1029, 228] on icon at bounding box center [1041, 249] width 57 height 57
click at [28, 110] on icon at bounding box center [30, 116] width 9 height 12
select select "5258"
select select "service"
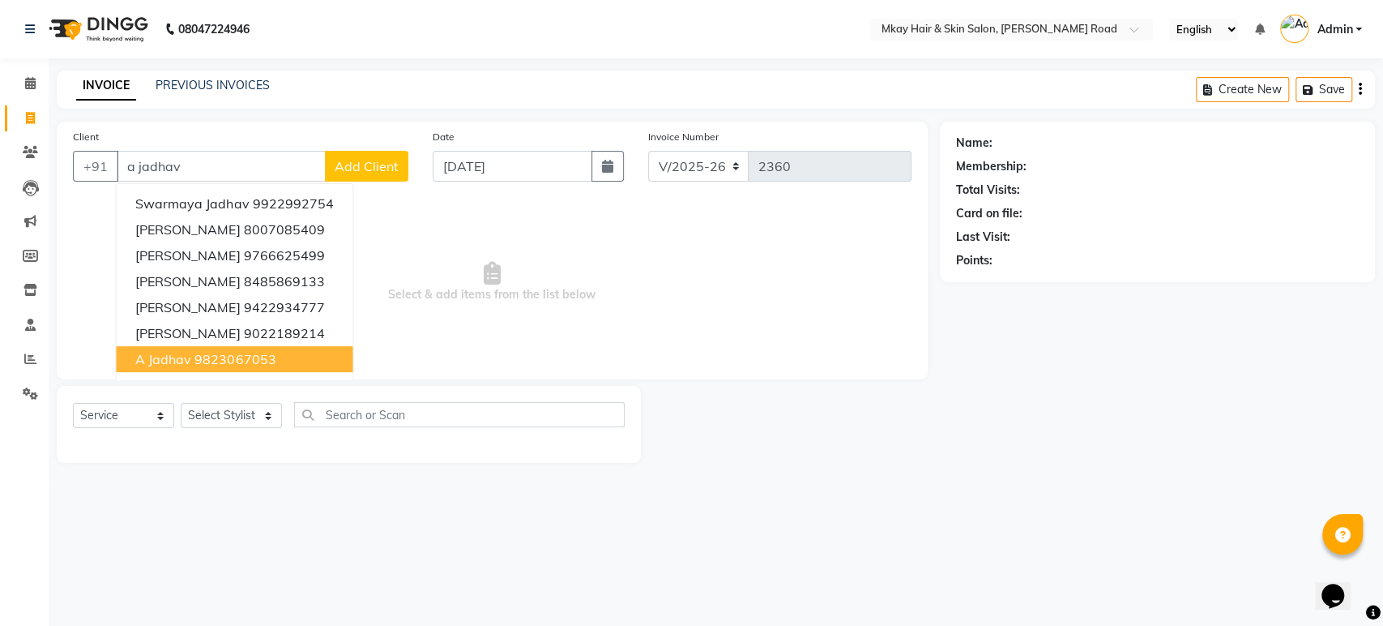
click at [216, 357] on ngb-highlight "9823067053" at bounding box center [234, 359] width 81 height 16
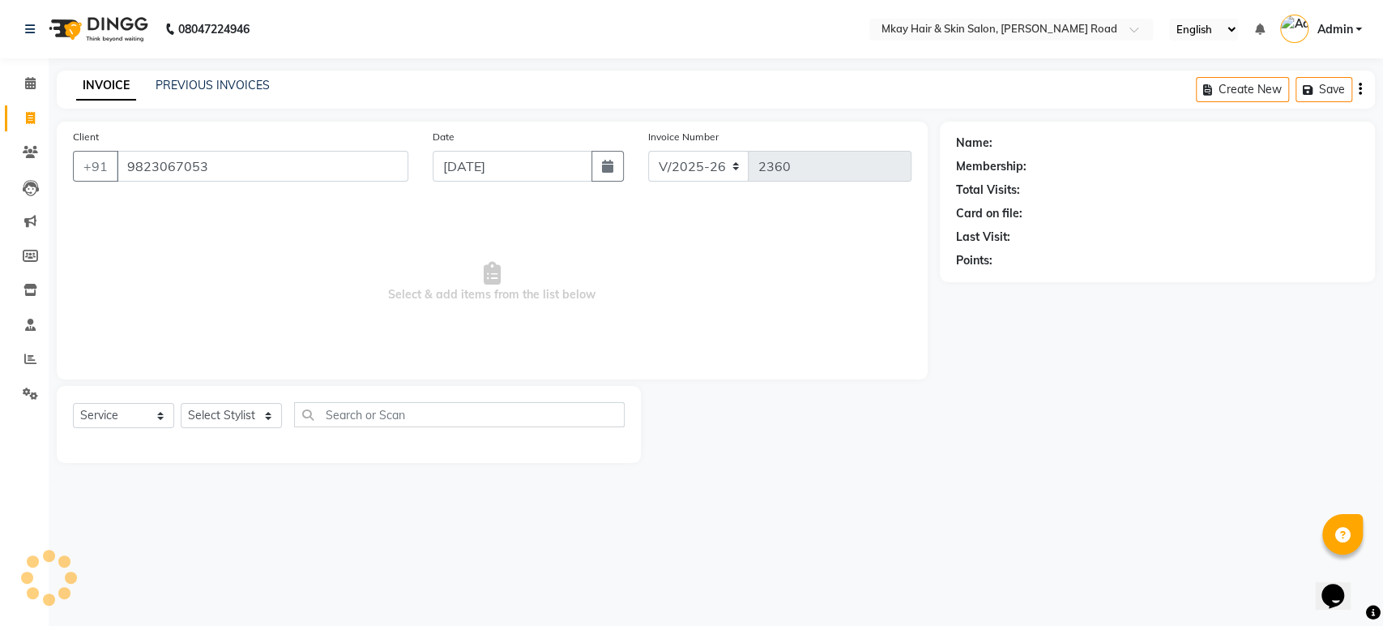
type input "9823067053"
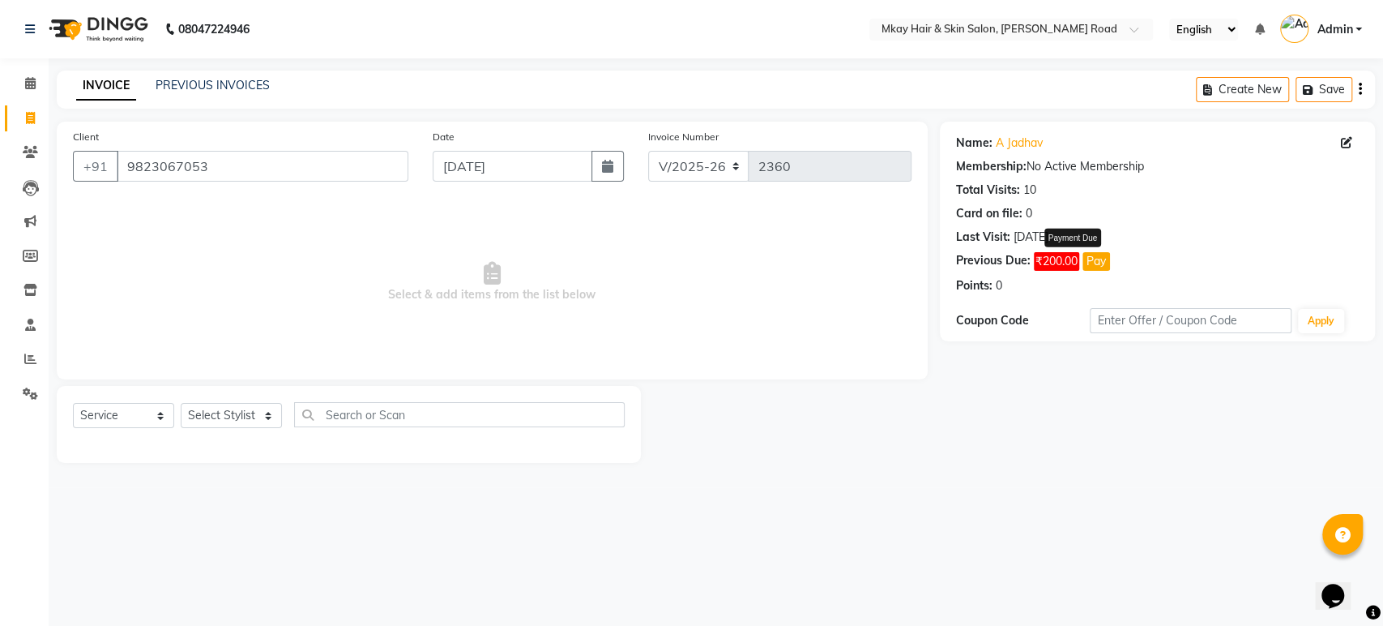
click at [1097, 262] on button "Pay" at bounding box center [1097, 261] width 28 height 19
select select "1"
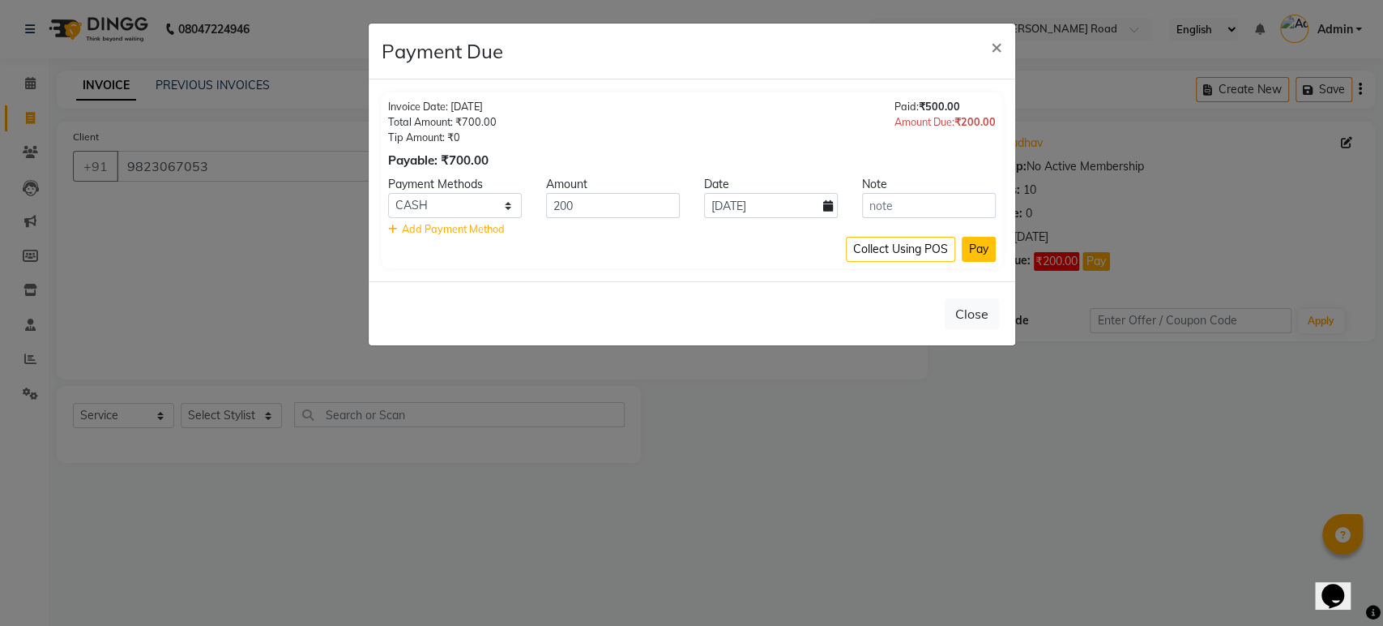
click at [982, 250] on button "Pay" at bounding box center [979, 249] width 34 height 25
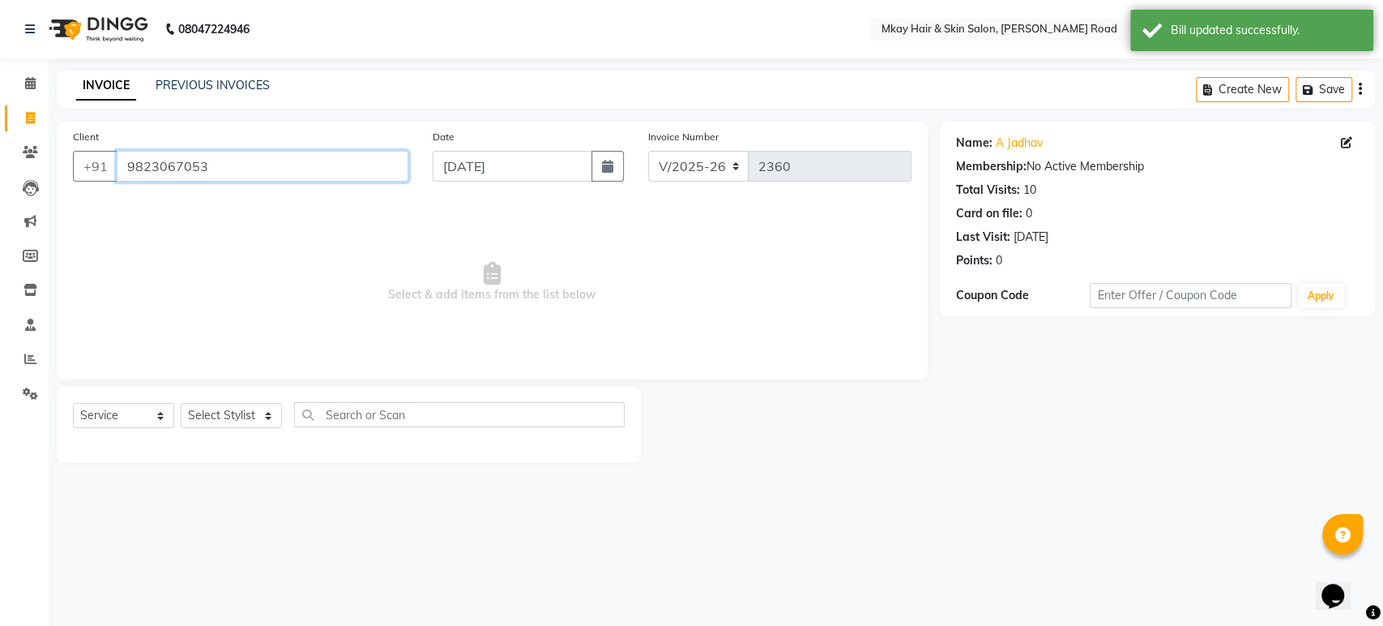
click at [334, 170] on input "9823067053" at bounding box center [263, 166] width 292 height 31
type input "9"
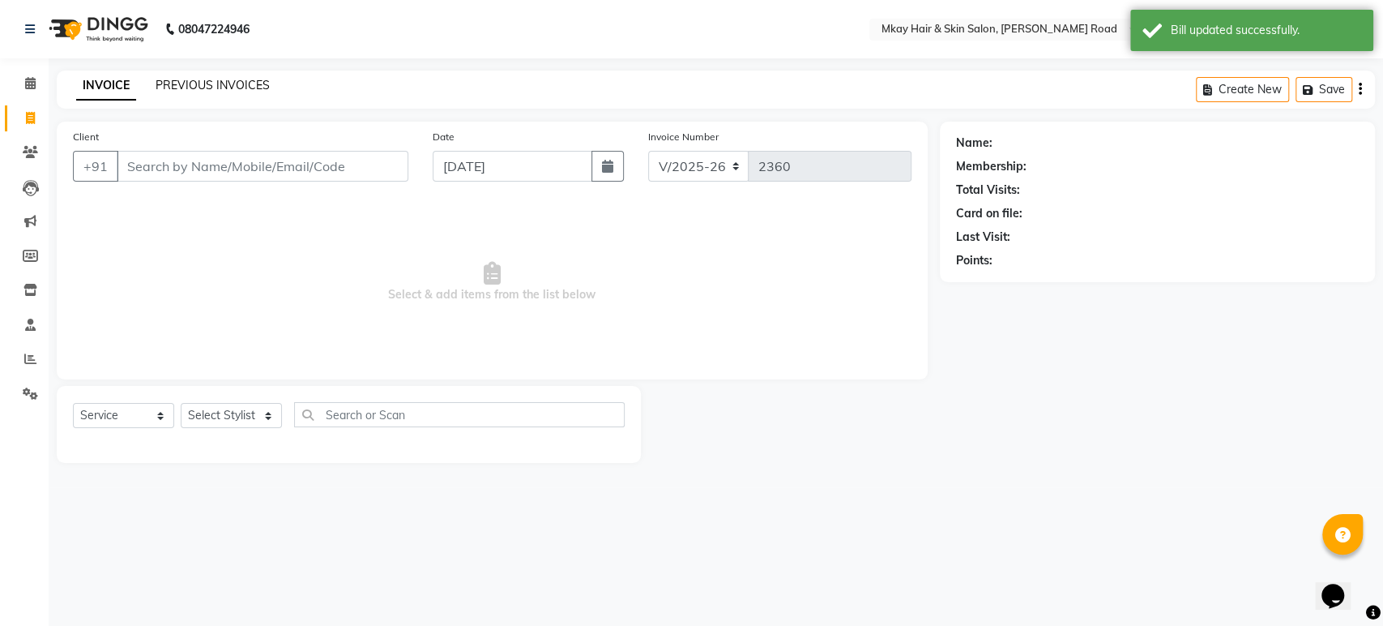
click at [181, 83] on link "PREVIOUS INVOICES" at bounding box center [213, 85] width 114 height 15
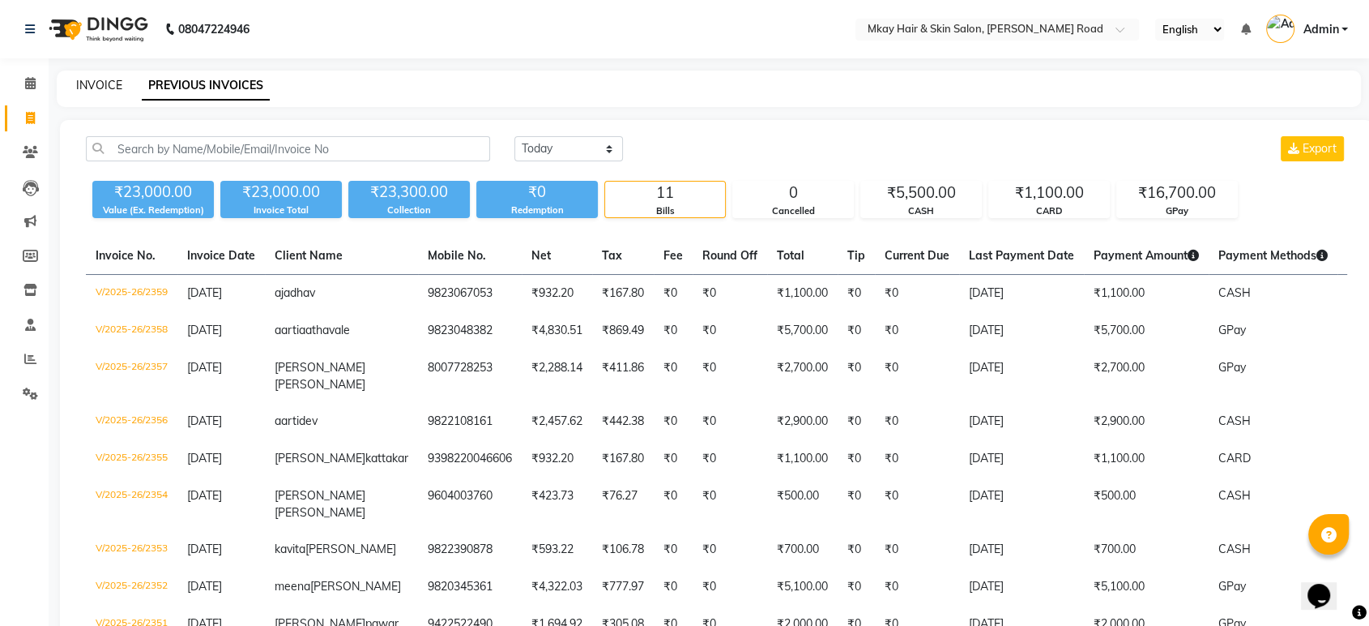
click at [91, 81] on link "INVOICE" at bounding box center [99, 85] width 46 height 15
select select "service"
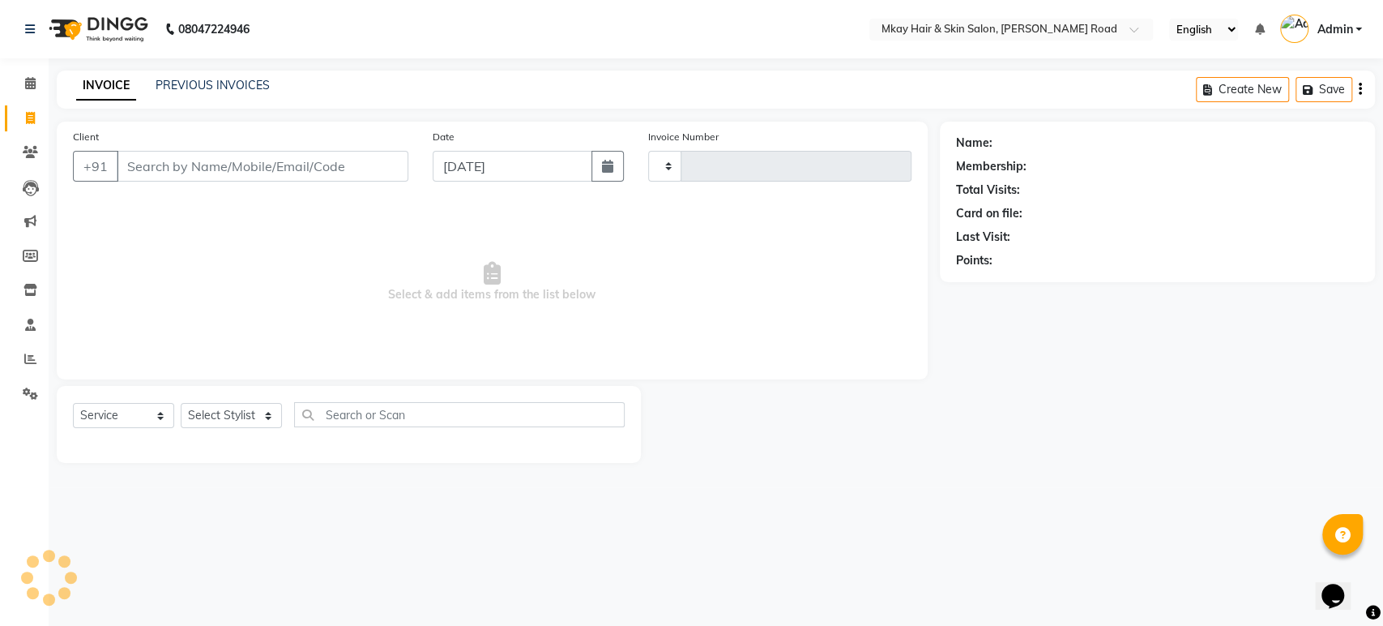
type input "2360"
select select "5258"
click at [175, 165] on input "Client" at bounding box center [263, 166] width 292 height 31
type input "k"
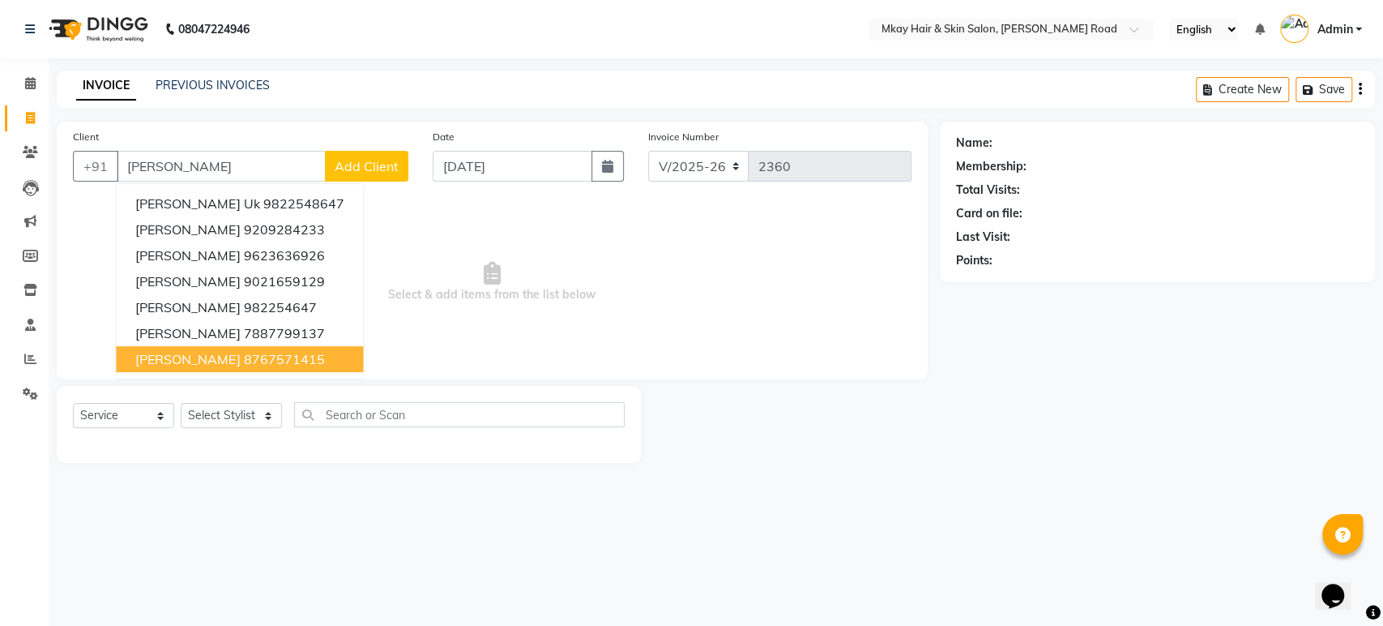
click at [152, 354] on span "tanvi kothadiya" at bounding box center [187, 359] width 105 height 16
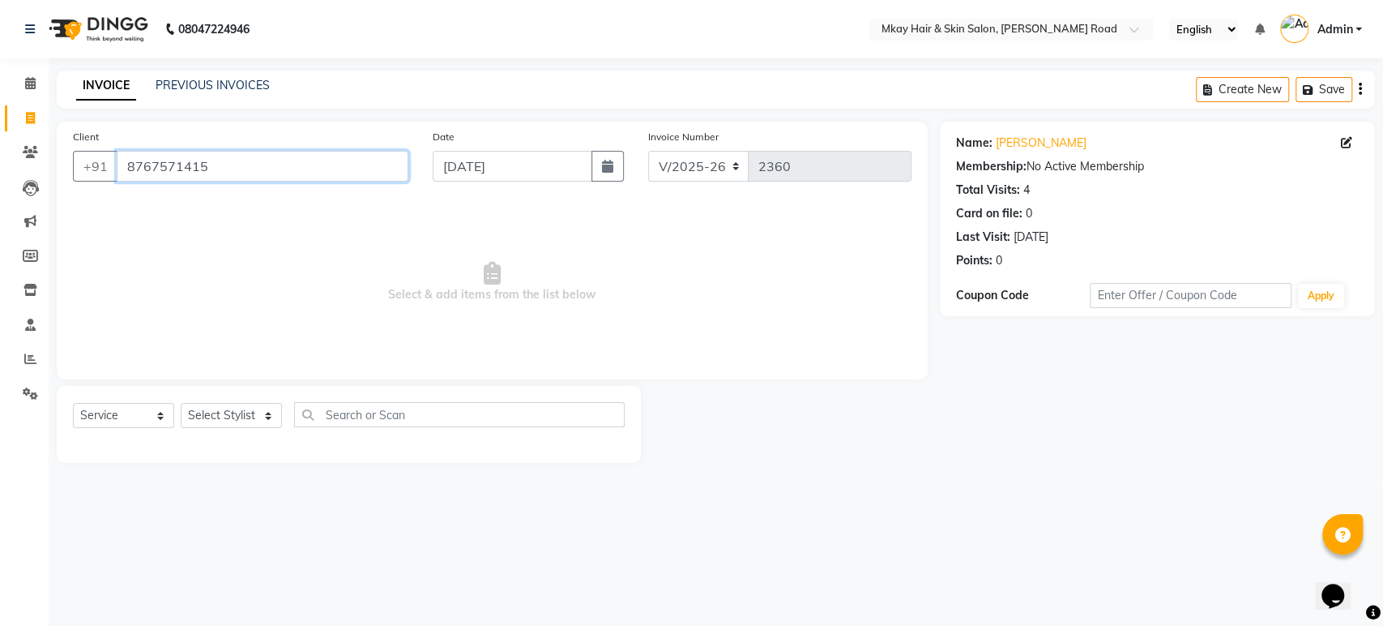
click at [306, 168] on input "8767571415" at bounding box center [263, 166] width 292 height 31
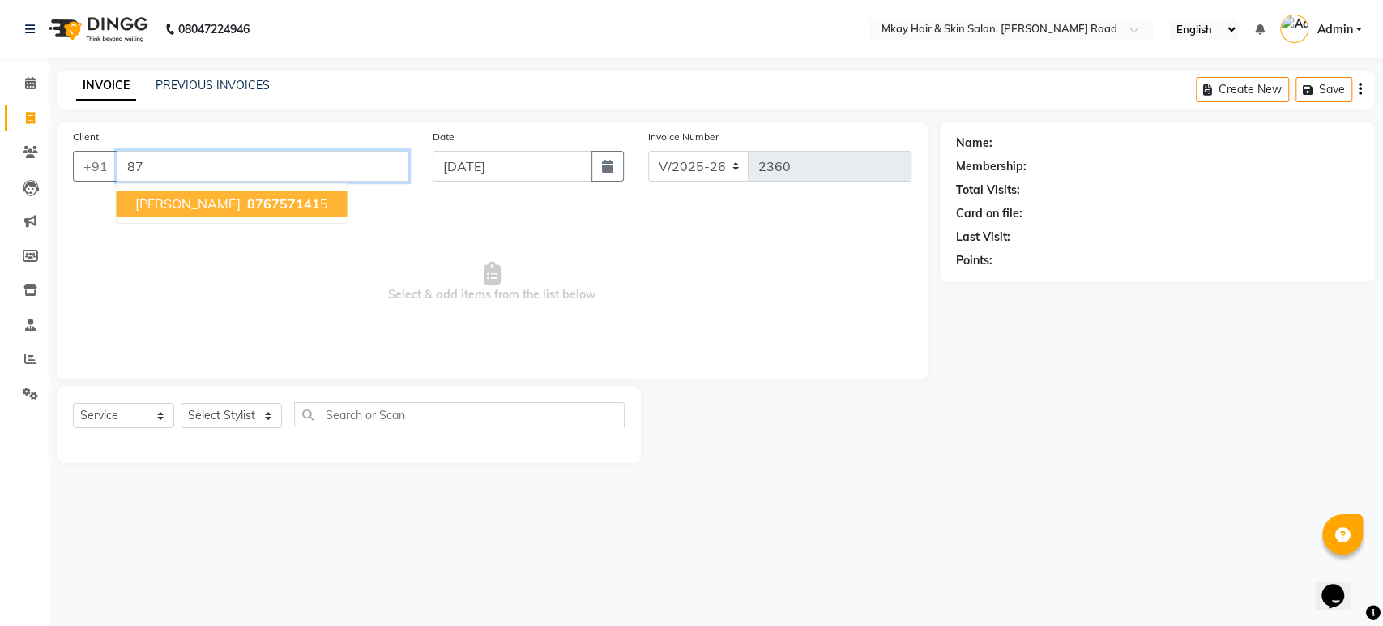
type input "8"
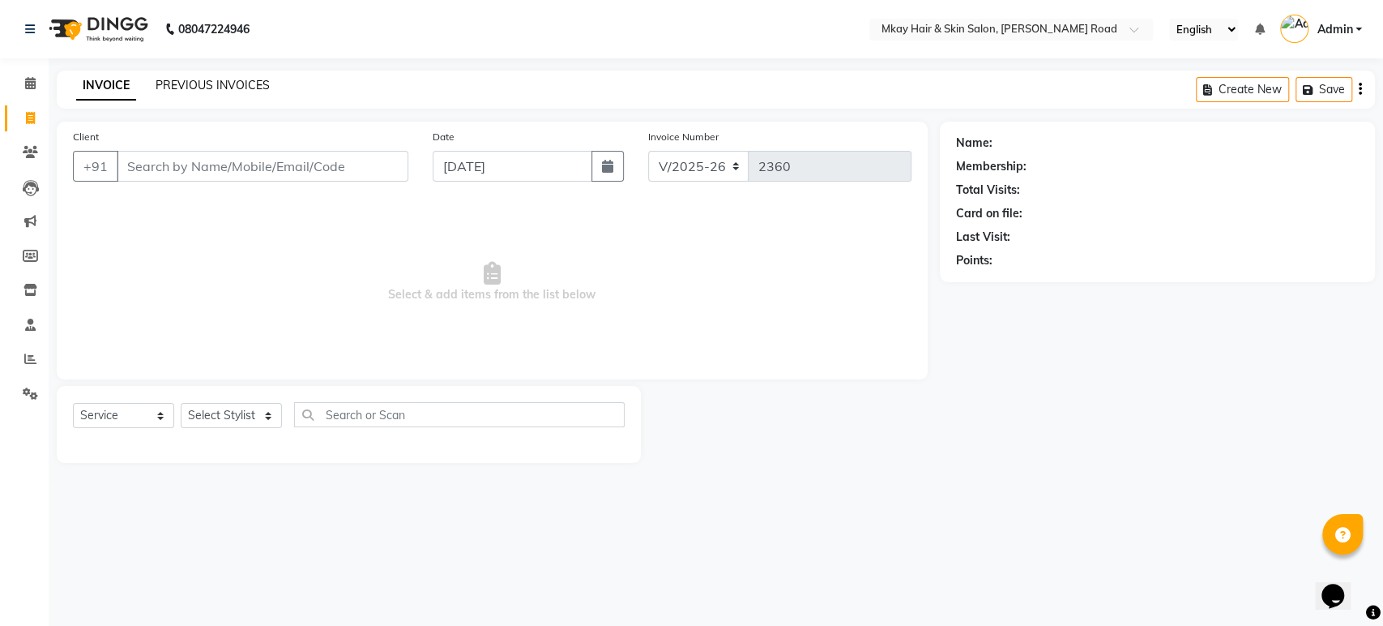
click at [201, 87] on link "PREVIOUS INVOICES" at bounding box center [213, 85] width 114 height 15
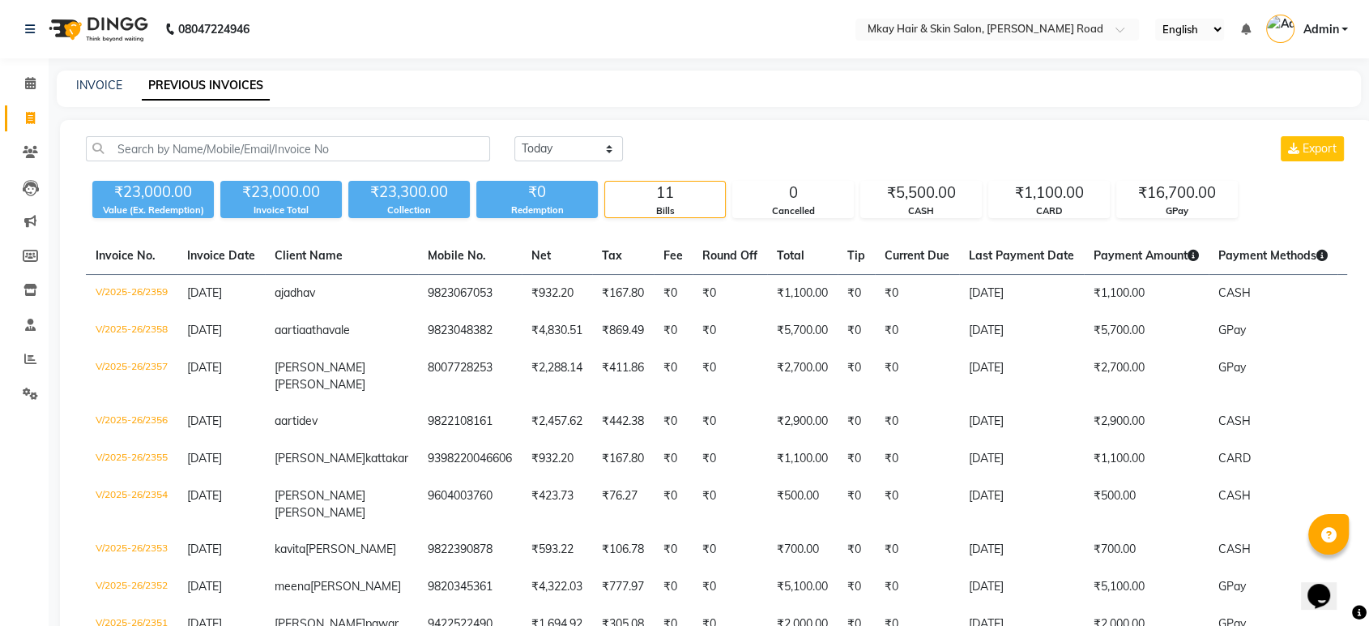
click at [592, 265] on th "Tax" at bounding box center [623, 255] width 62 height 37
click at [87, 81] on link "INVOICE" at bounding box center [99, 85] width 46 height 15
select select "service"
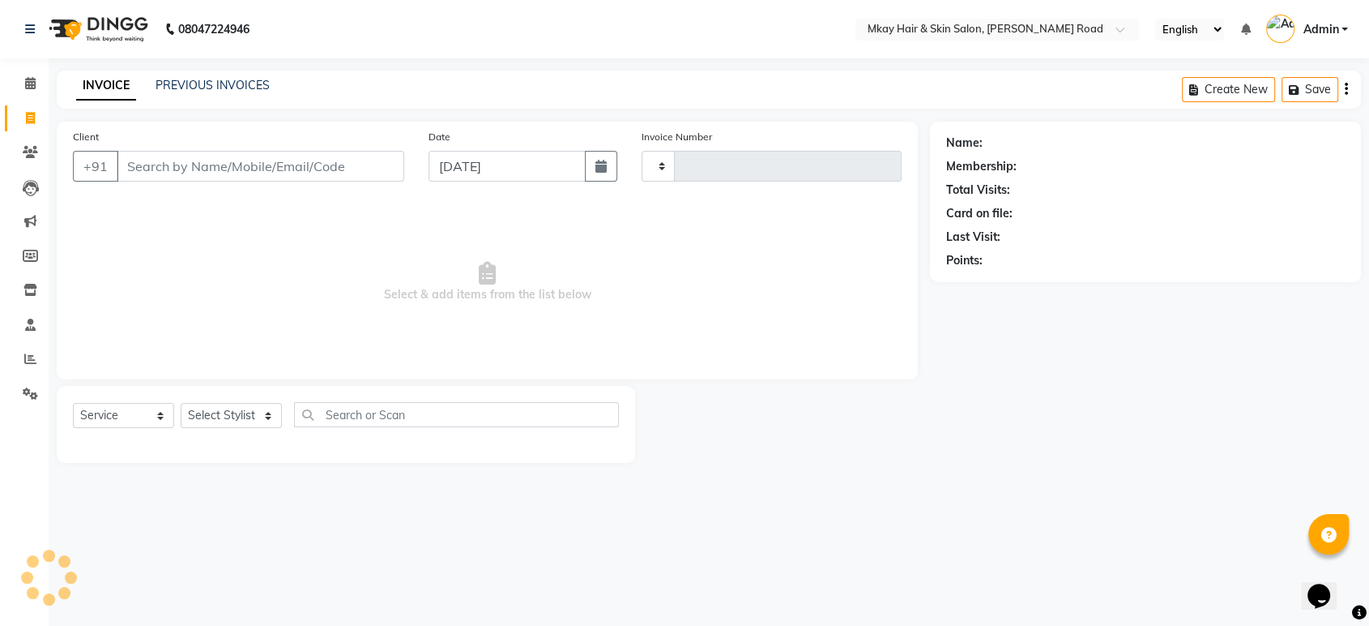
type input "2360"
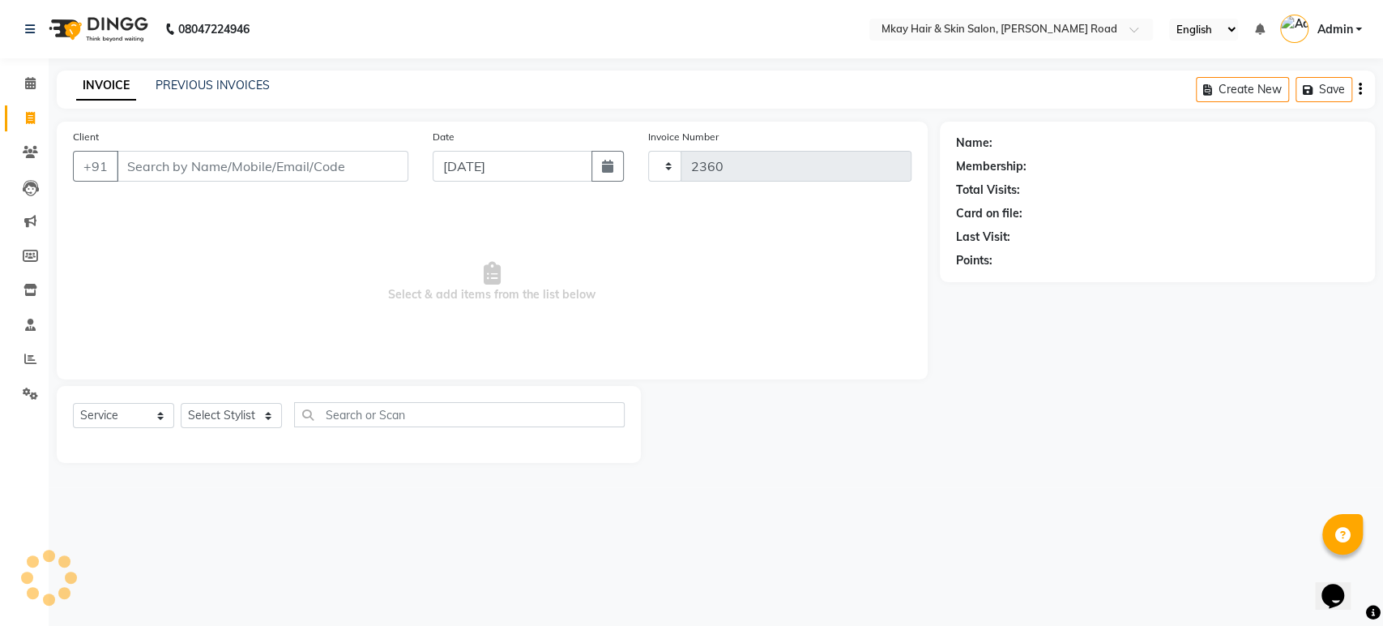
select select "5258"
type input "p"
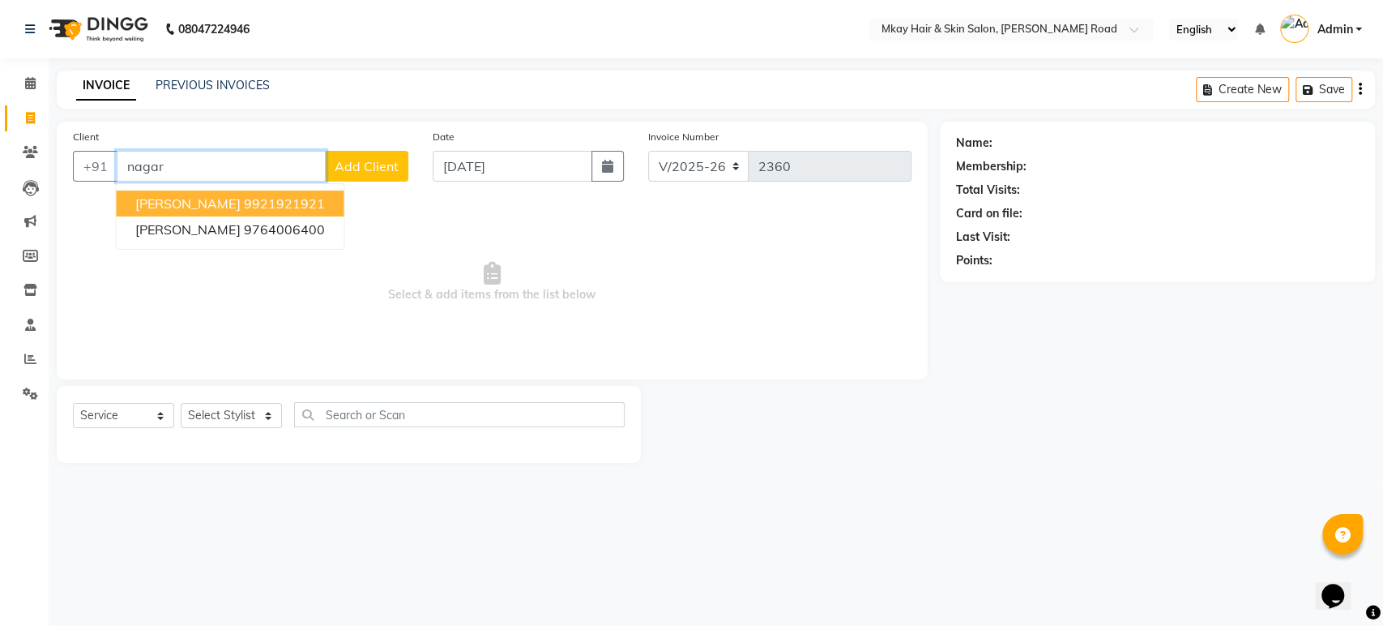
click at [228, 203] on span "[PERSON_NAME]" at bounding box center [187, 203] width 105 height 16
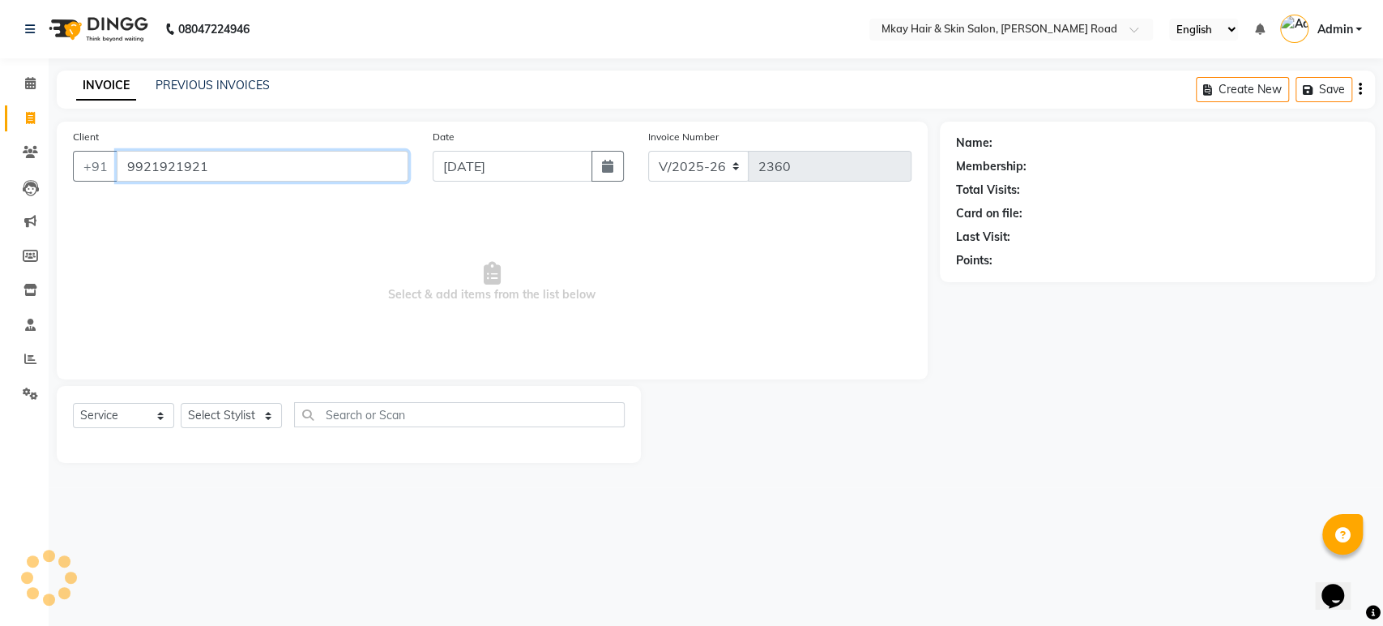
type input "9921921921"
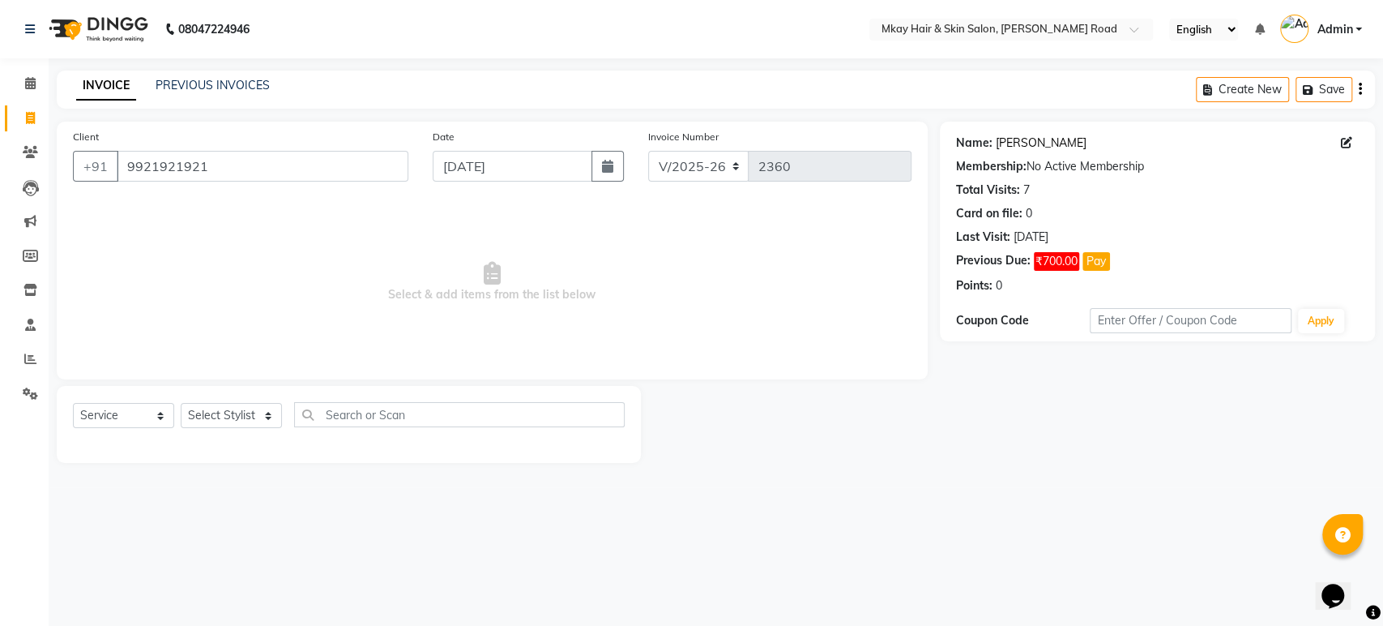
click at [1029, 142] on link "Priyanka Nagarkar" at bounding box center [1041, 143] width 91 height 17
click at [178, 86] on link "PREVIOUS INVOICES" at bounding box center [213, 85] width 114 height 15
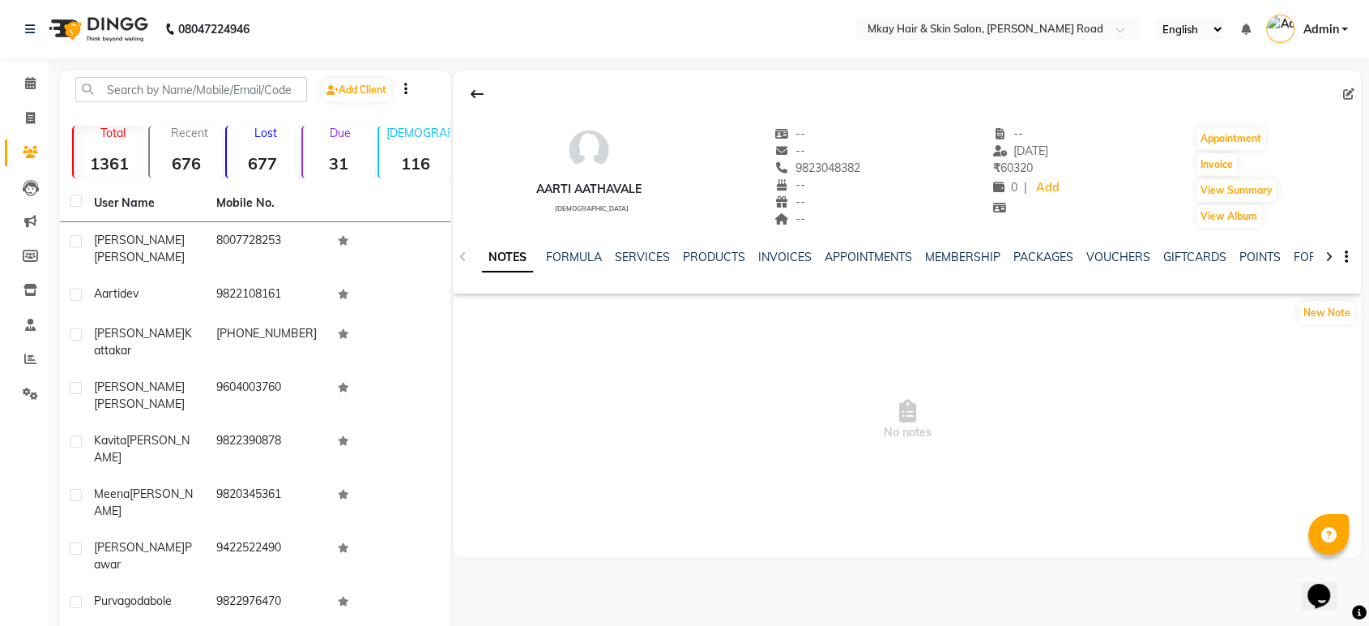
click at [635, 249] on div "SERVICES" at bounding box center [642, 257] width 55 height 17
click at [635, 256] on link "SERVICES" at bounding box center [642, 257] width 55 height 15
click at [660, 259] on link "SERVICES" at bounding box center [642, 257] width 55 height 15
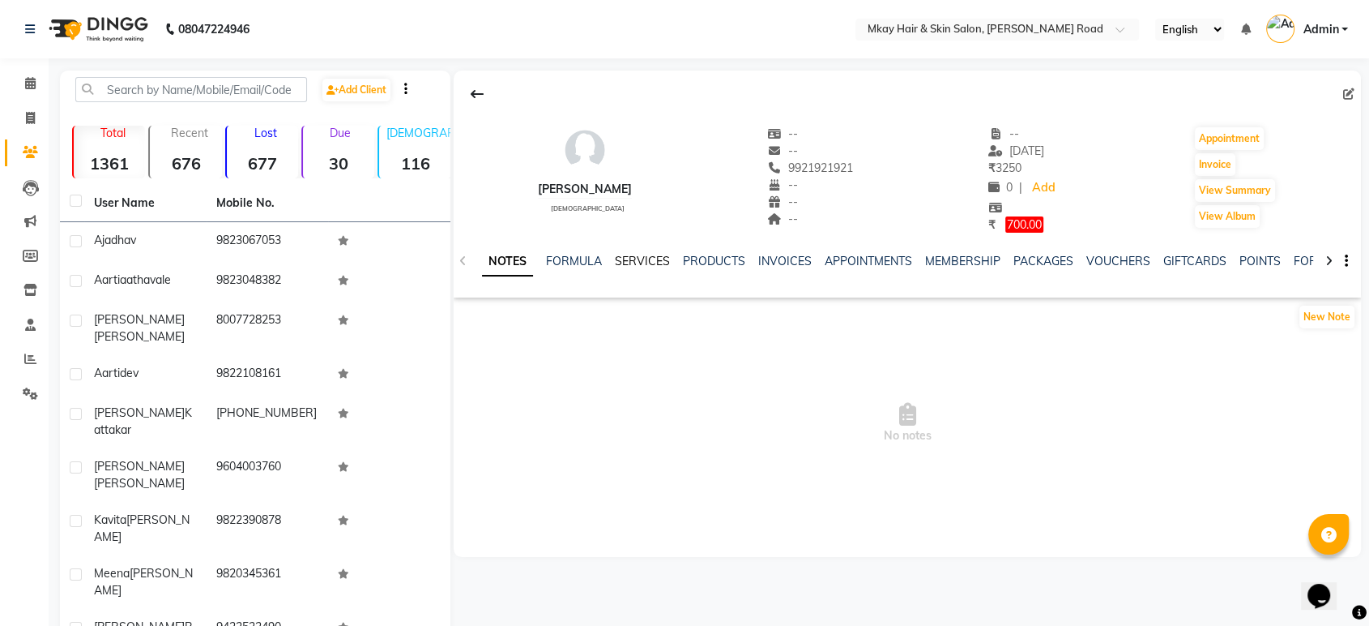
click at [643, 258] on link "SERVICES" at bounding box center [642, 261] width 55 height 15
